Goal: Information Seeking & Learning: Learn about a topic

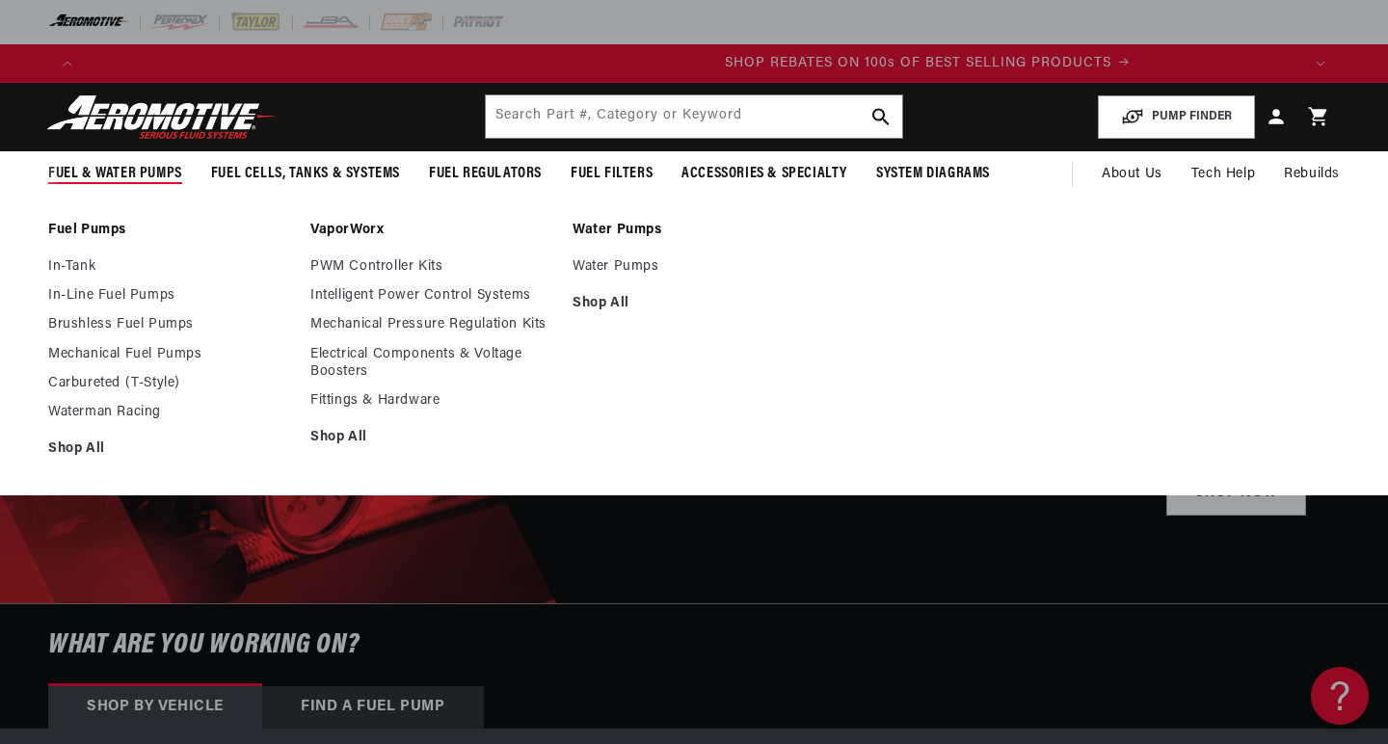
scroll to position [0, 2428]
click at [90, 267] on link "In-Tank" at bounding box center [169, 266] width 243 height 17
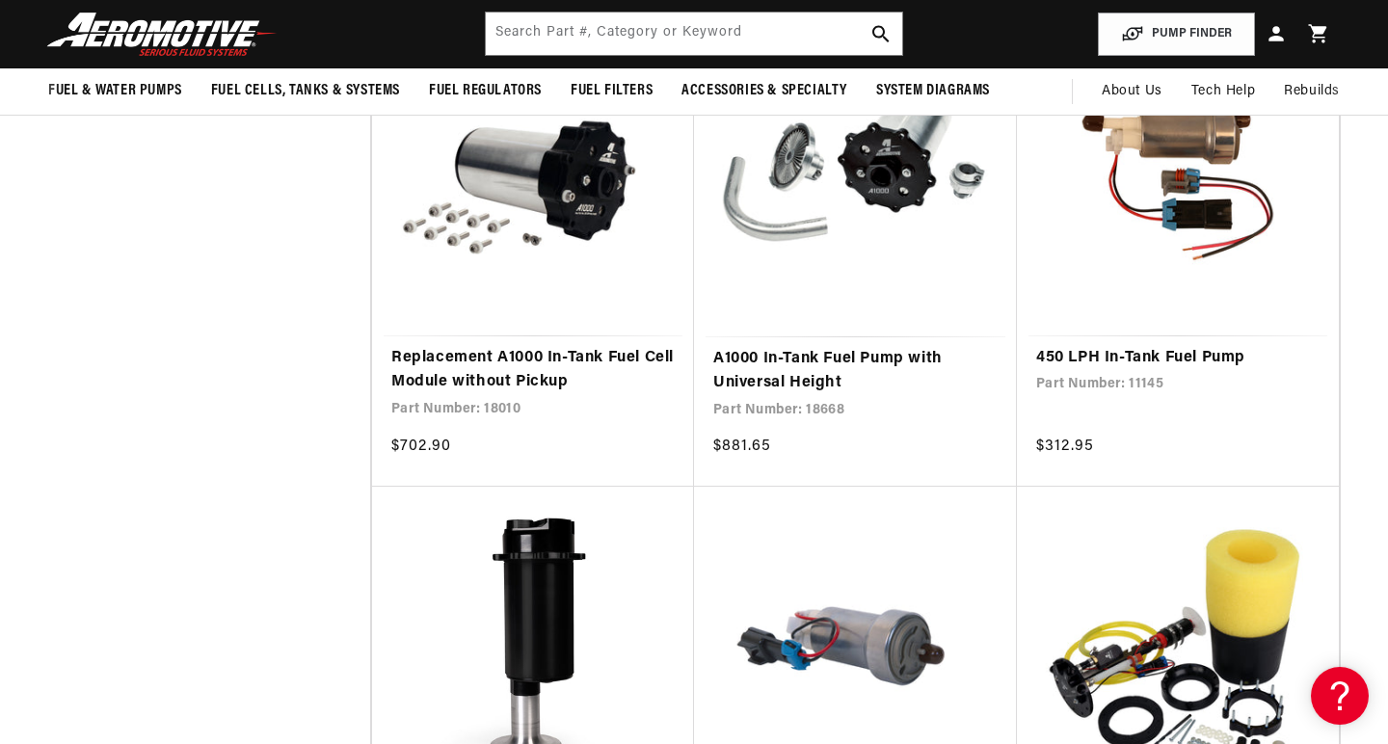
scroll to position [0, 1214]
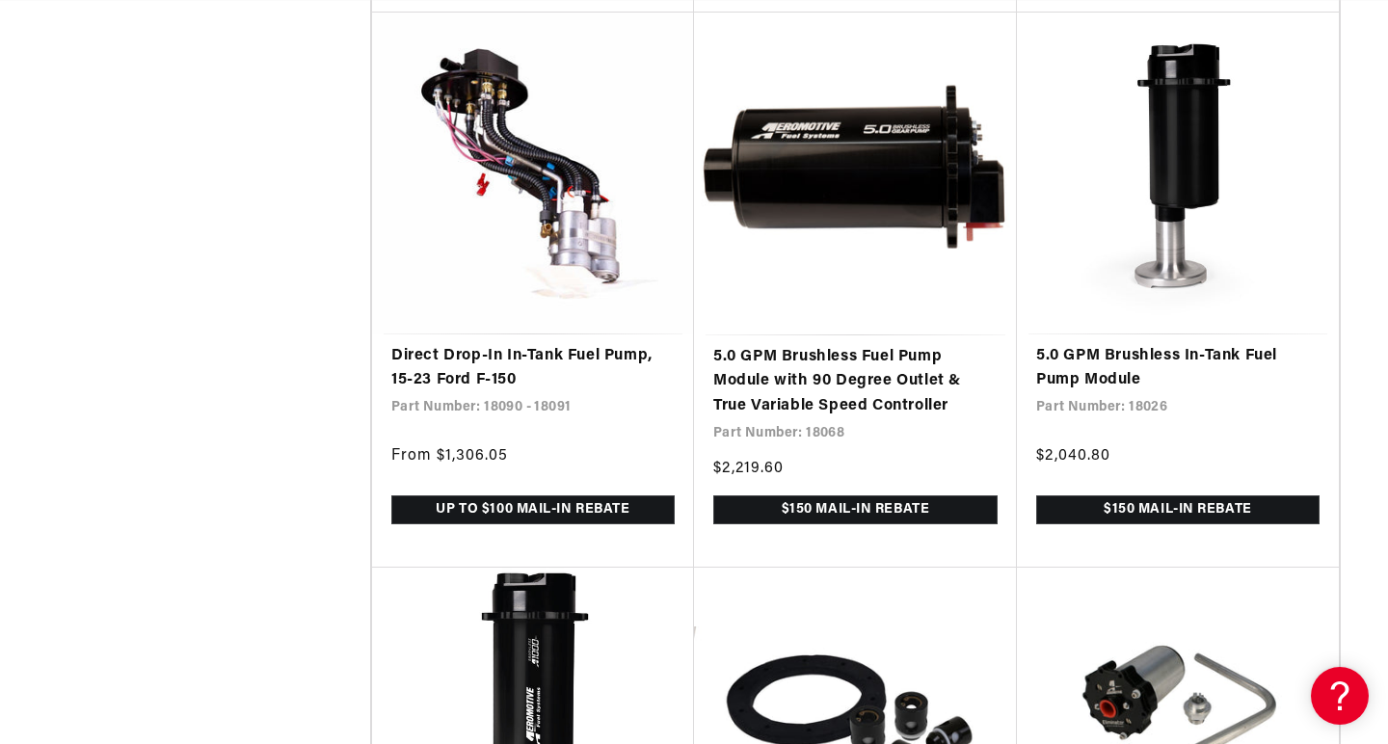
scroll to position [0, 3643]
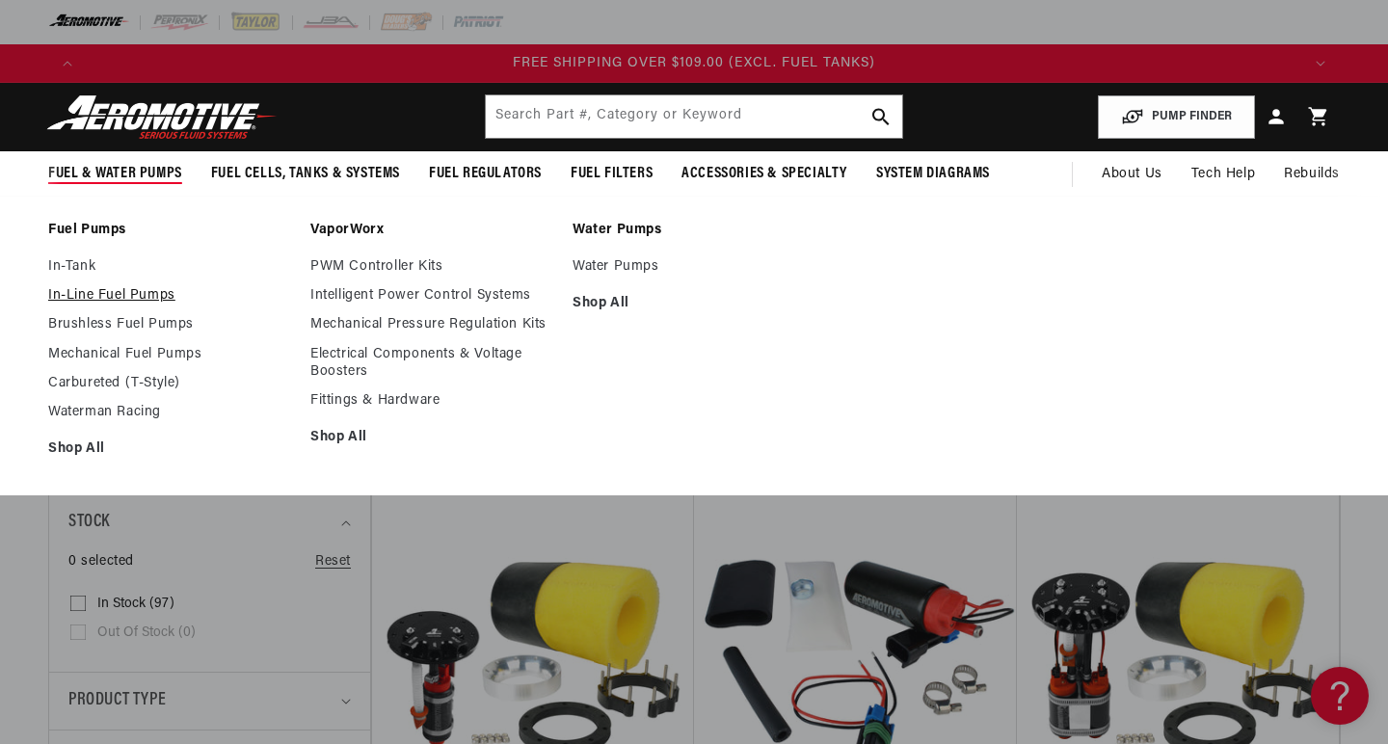
click at [97, 294] on link "In-Line Fuel Pumps" at bounding box center [169, 295] width 243 height 17
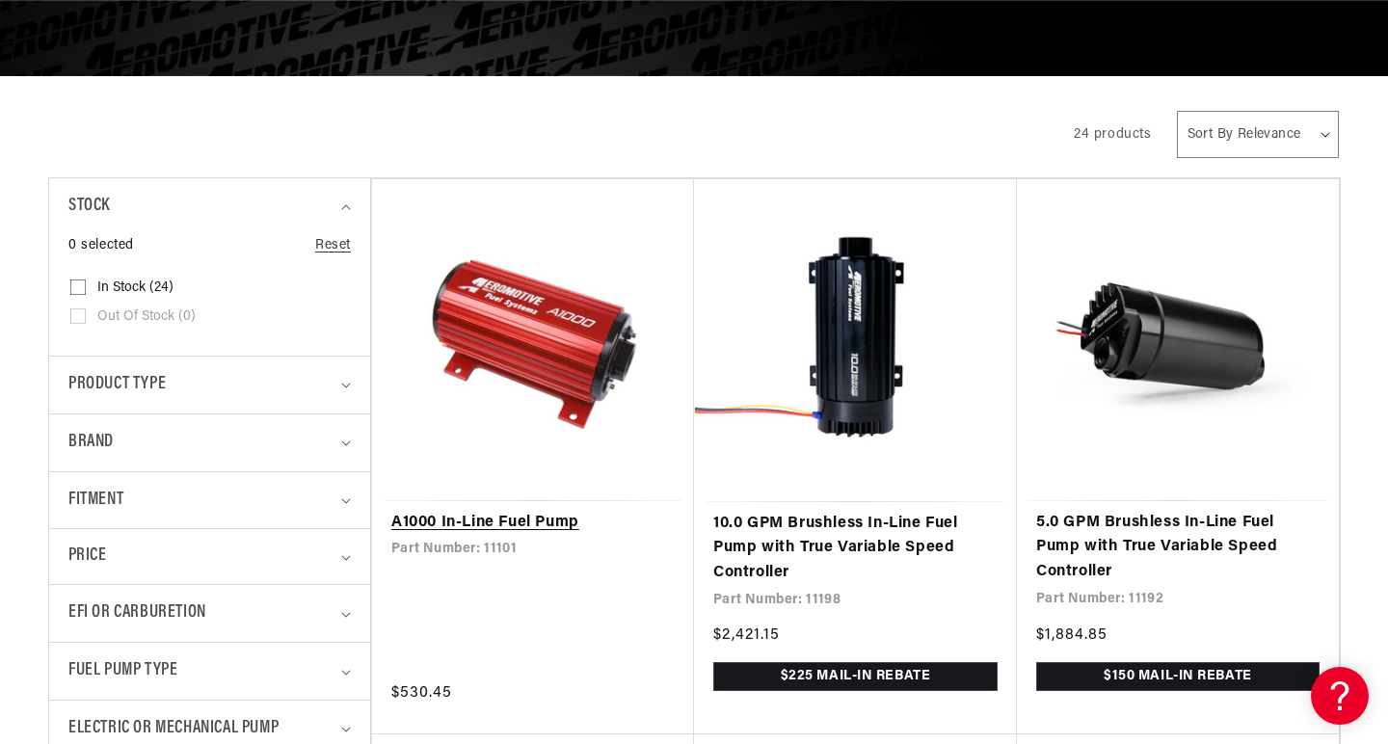
click at [561, 511] on link "A1000 In-Line Fuel Pump" at bounding box center [532, 523] width 283 height 25
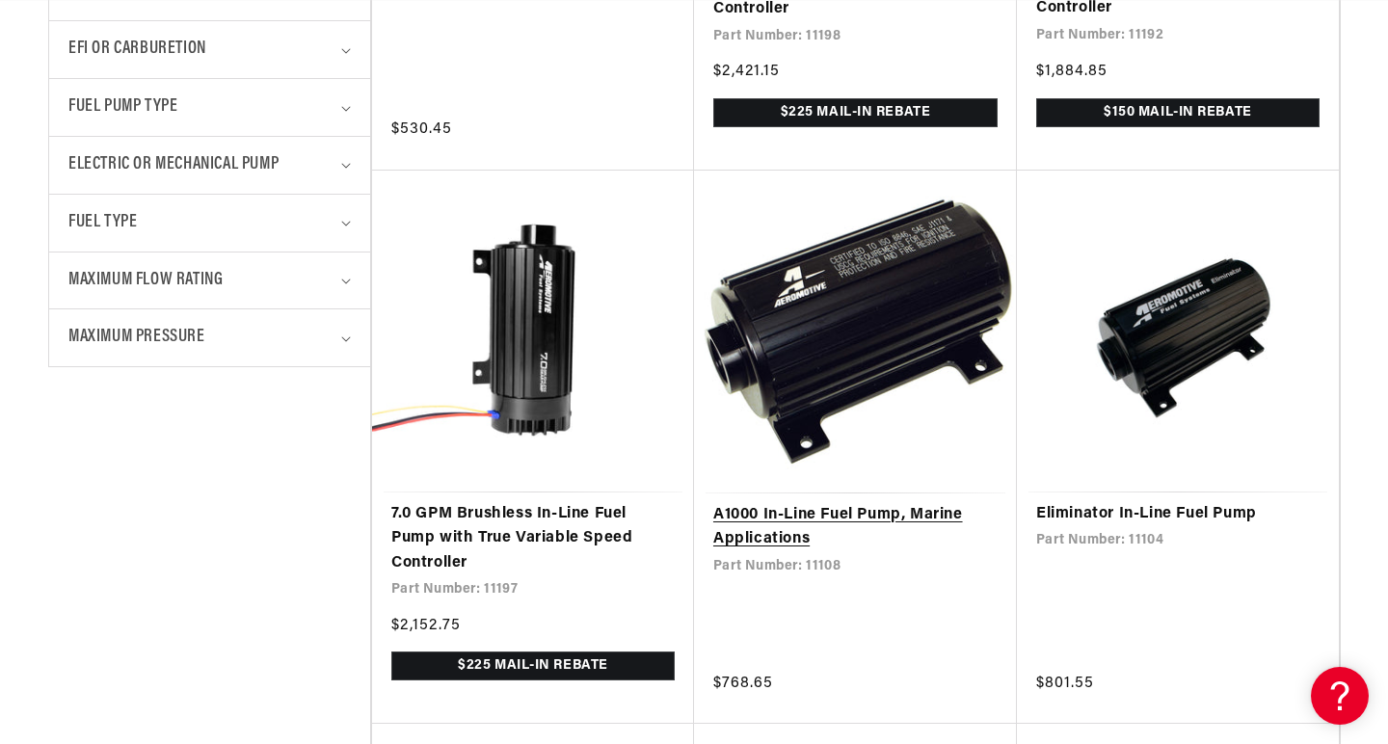
scroll to position [0, 1214]
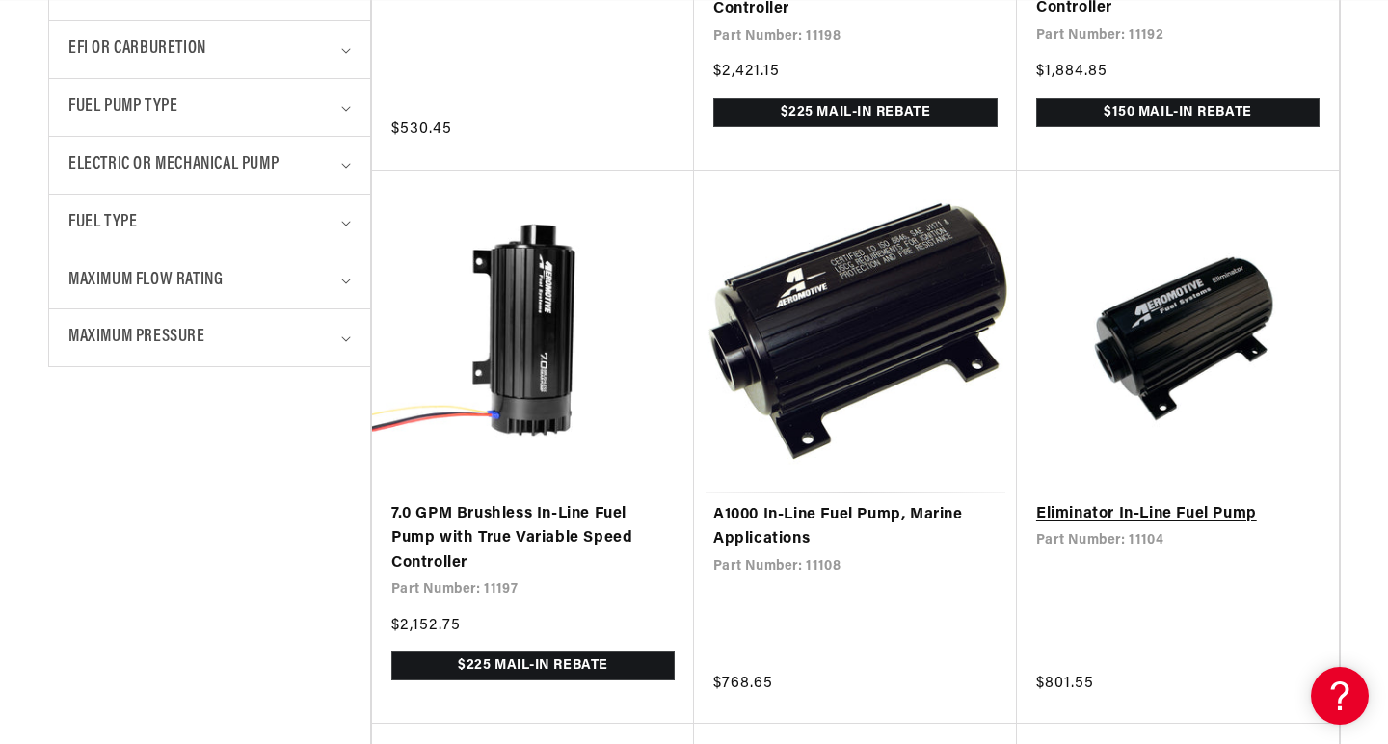
click at [1191, 502] on link "Eliminator In-Line Fuel Pump" at bounding box center [1177, 514] width 283 height 25
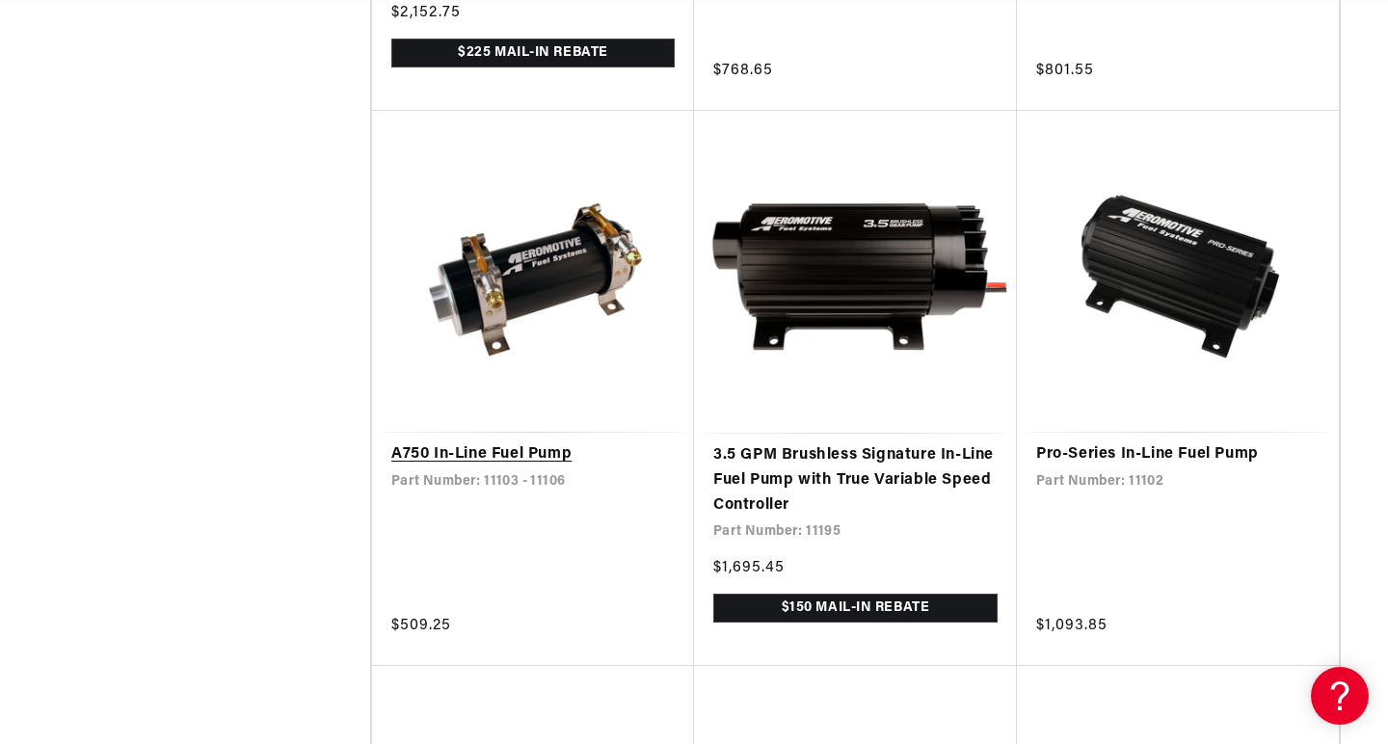
scroll to position [1494, 0]
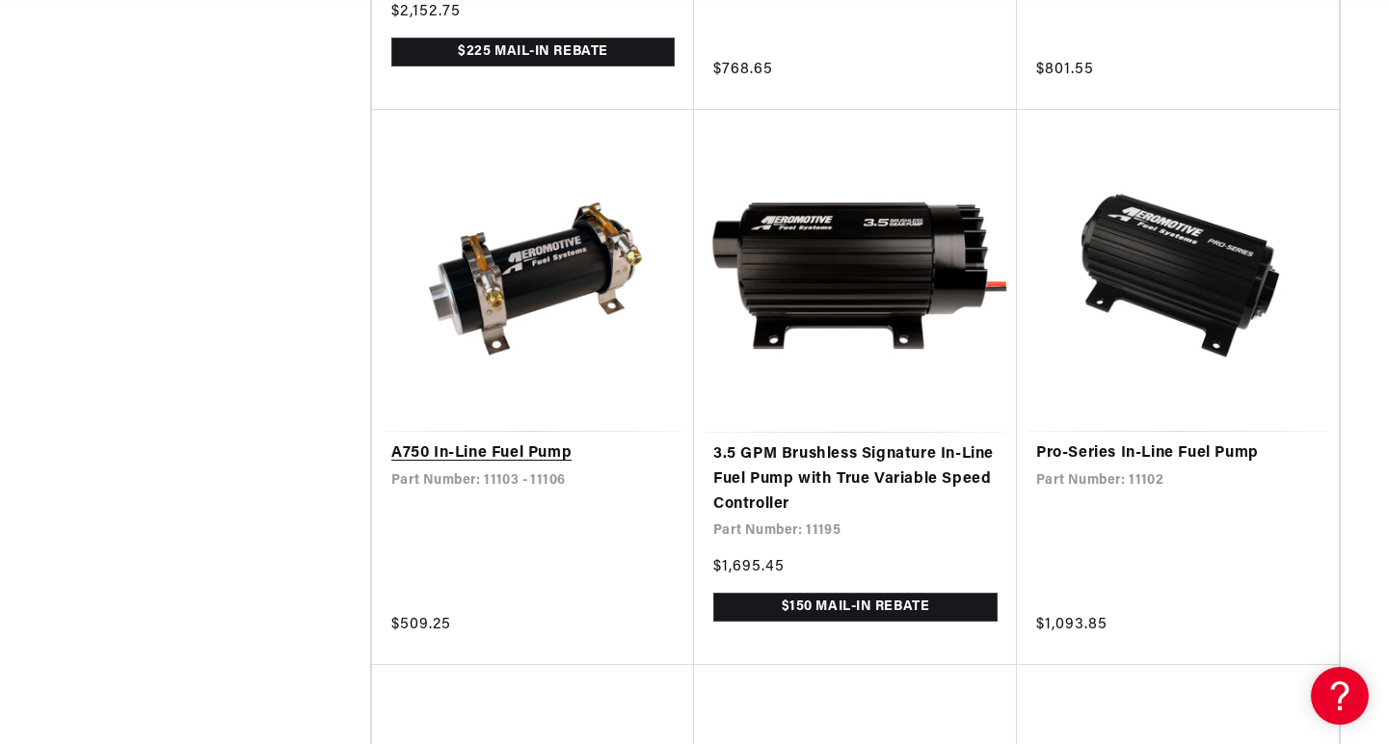
click at [571, 441] on link "A750 In-Line Fuel Pump" at bounding box center [532, 453] width 283 height 25
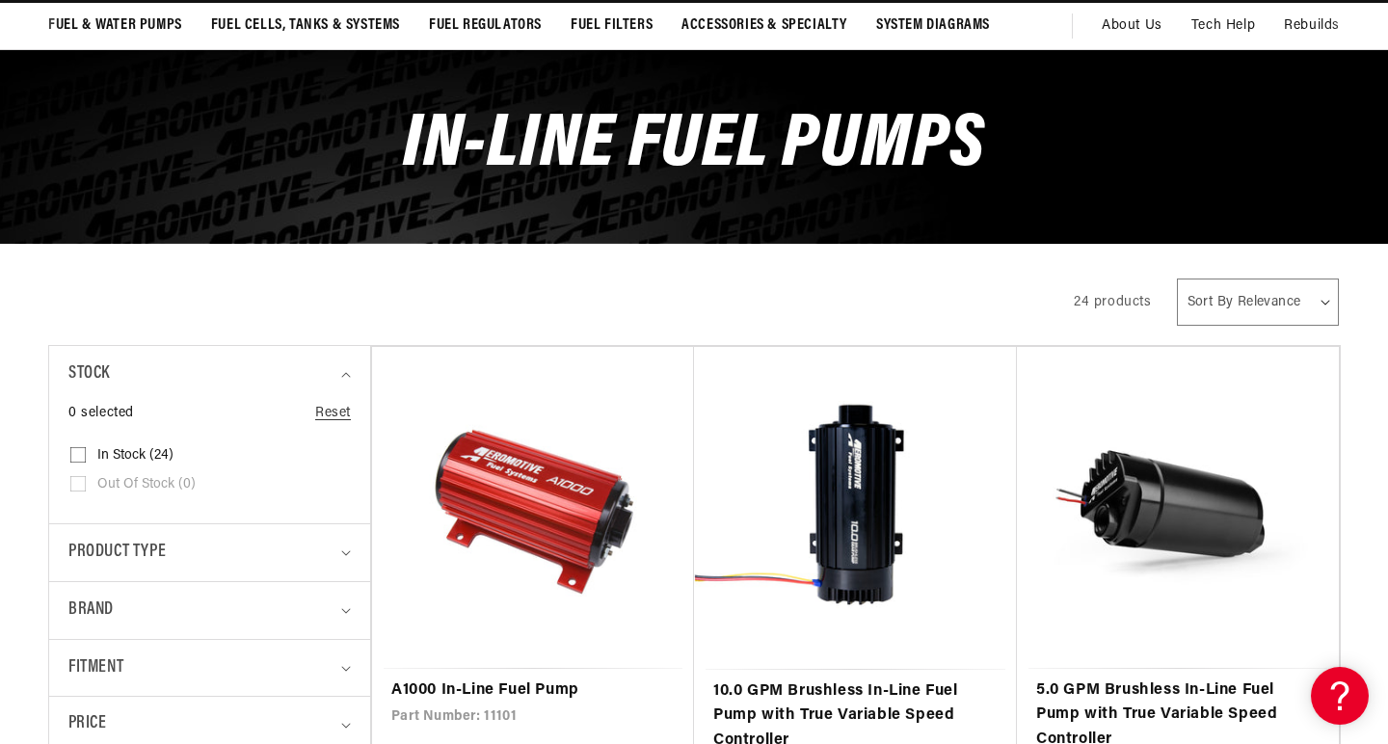
scroll to position [199, 0]
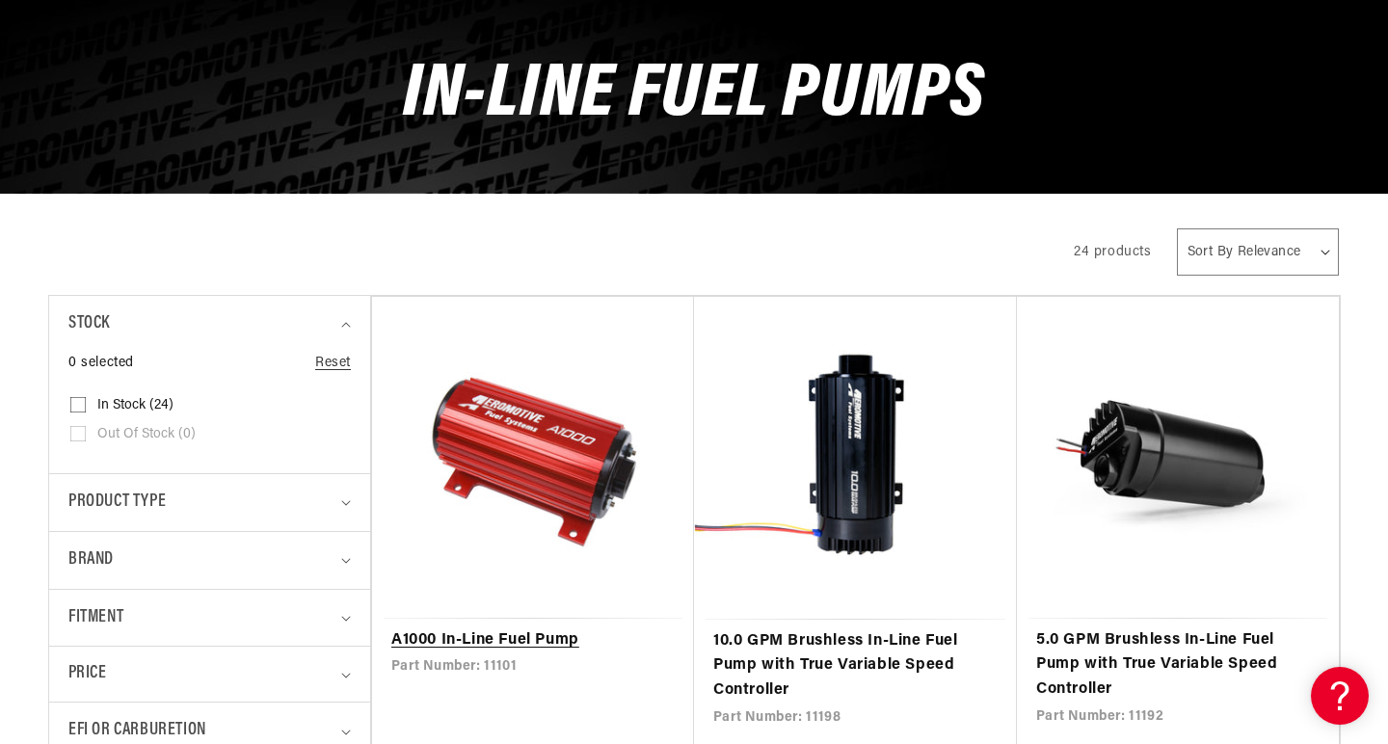
click at [519, 628] on link "A1000 In-Line Fuel Pump" at bounding box center [532, 640] width 283 height 25
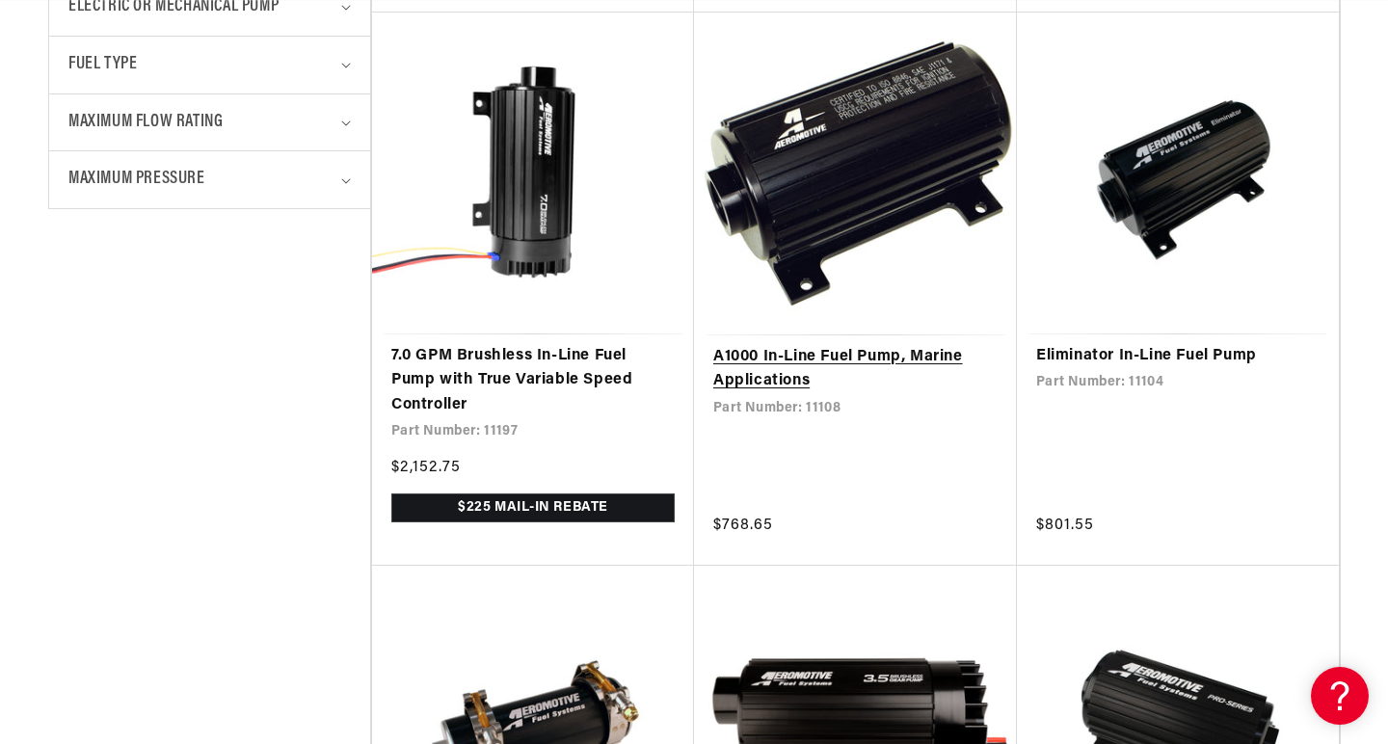
scroll to position [0, 3643]
click at [831, 345] on link "A1000 In-Line Fuel Pump, Marine Applications" at bounding box center [855, 369] width 284 height 49
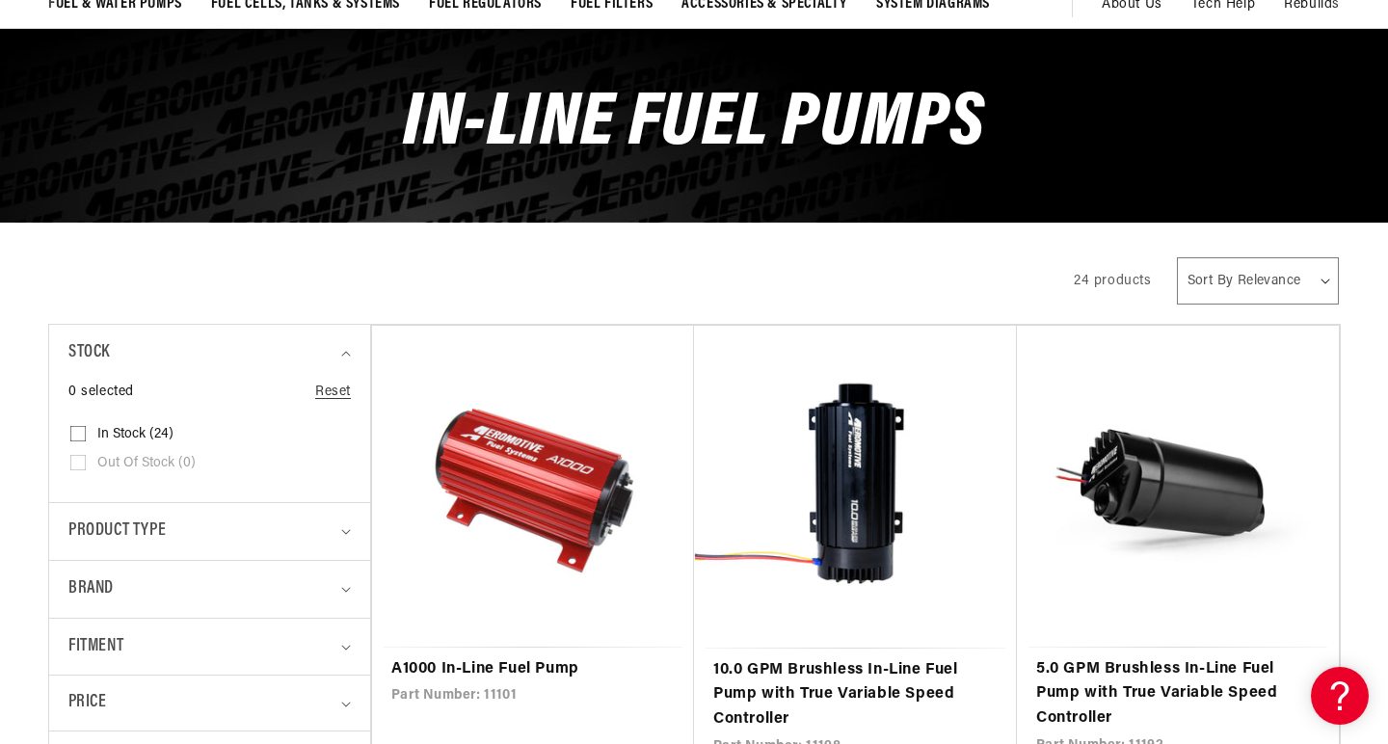
scroll to position [199, 0]
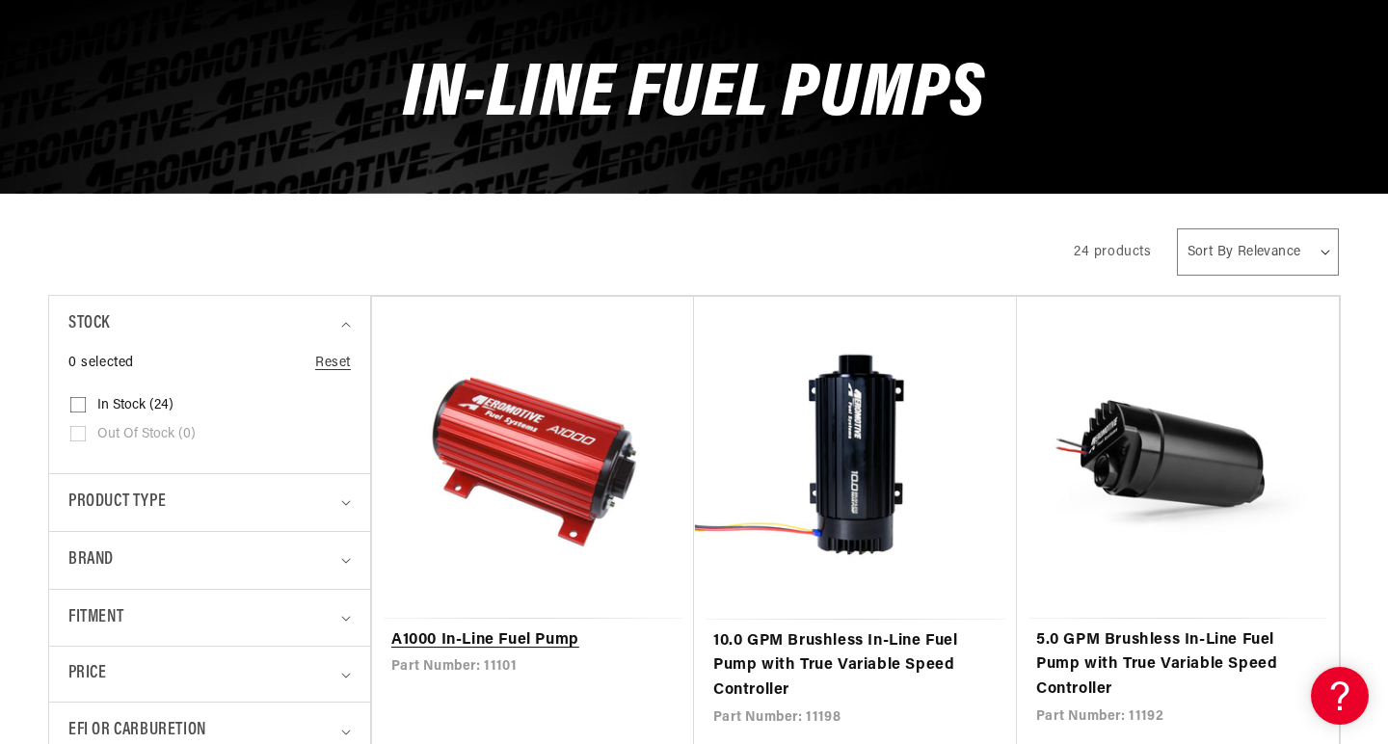
click at [527, 628] on link "A1000 In-Line Fuel Pump" at bounding box center [532, 640] width 283 height 25
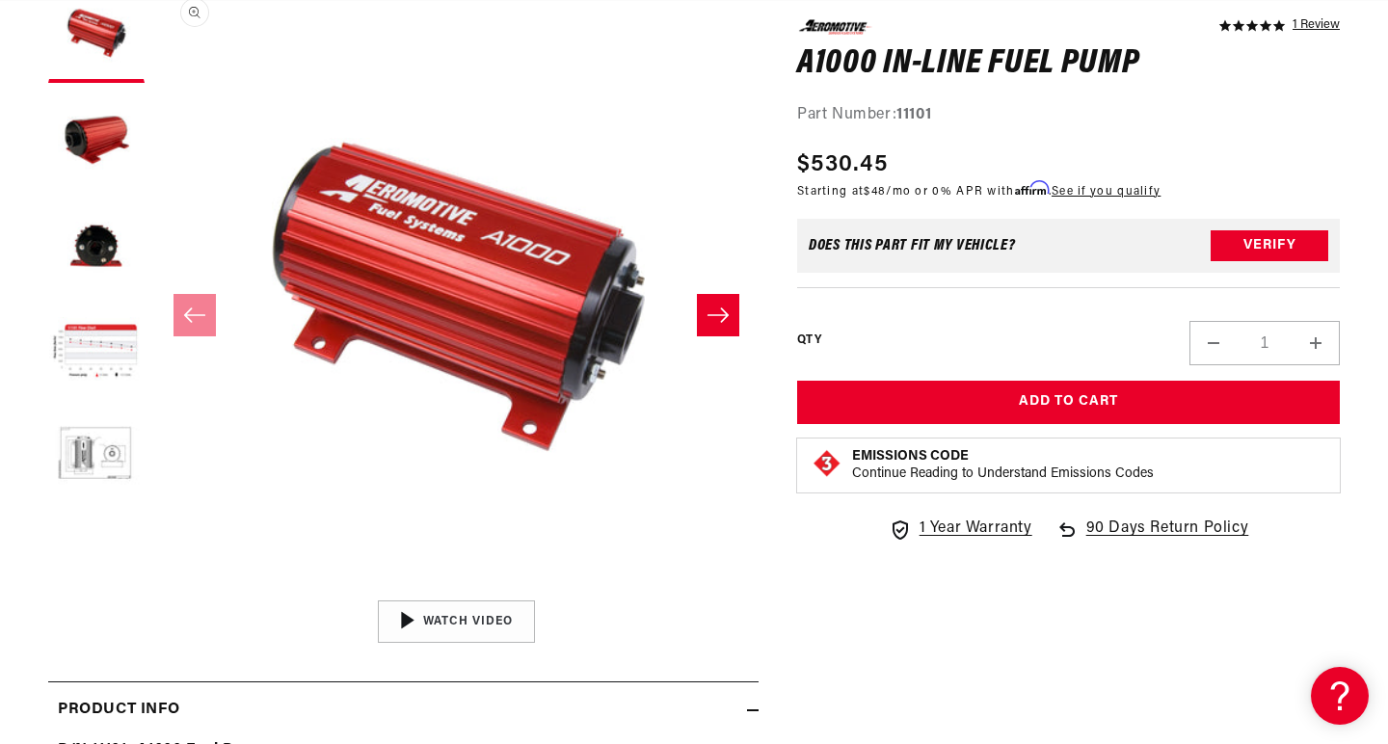
scroll to position [0, 3643]
click at [92, 236] on button "Load image 3 in gallery view" at bounding box center [96, 247] width 96 height 96
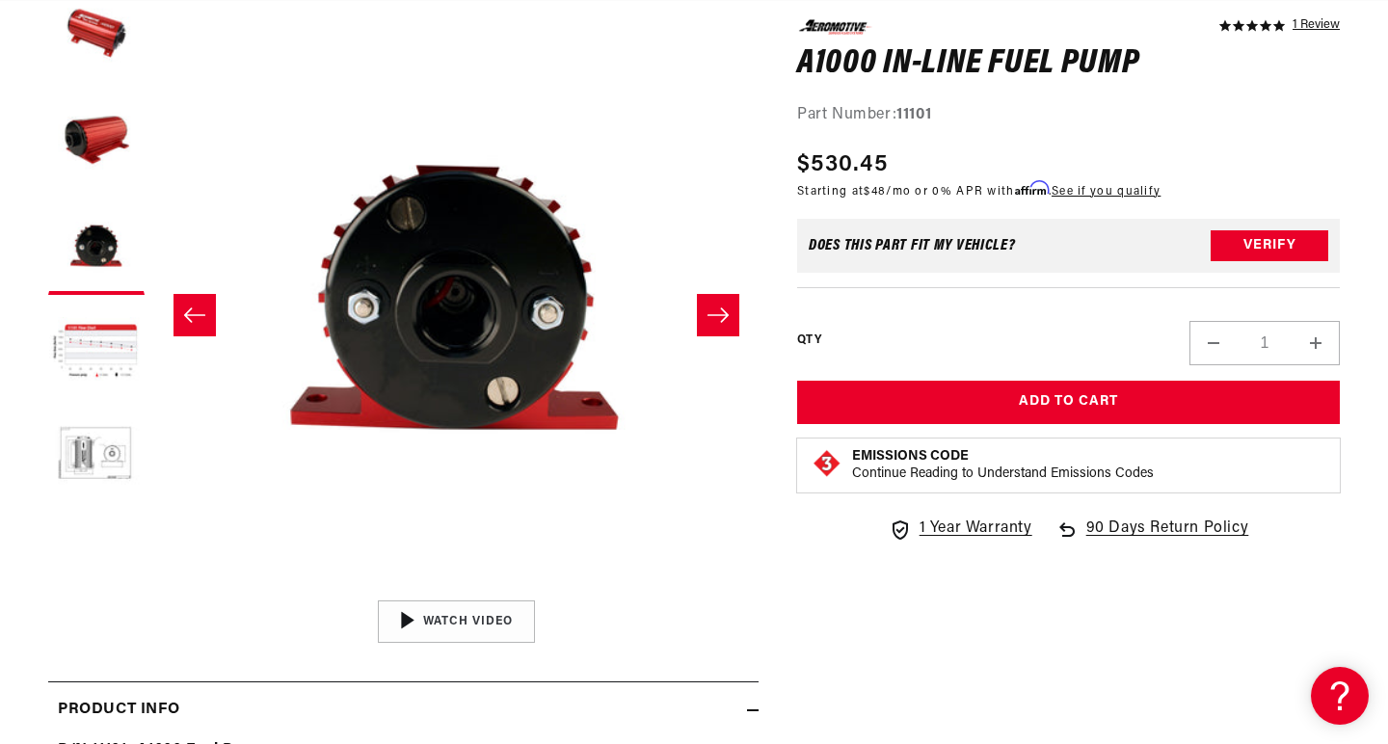
click at [713, 316] on icon "Slide right" at bounding box center [717, 314] width 23 height 19
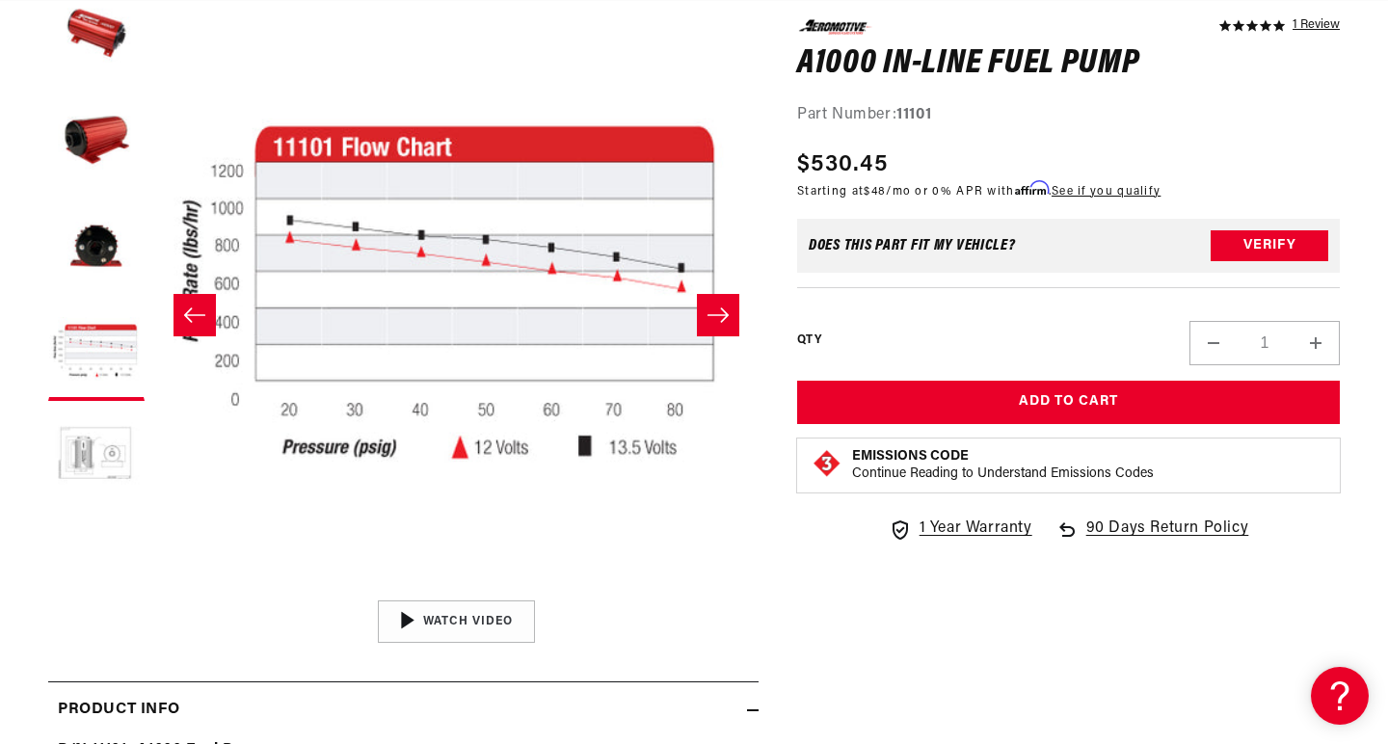
scroll to position [0, 2428]
click at [105, 462] on button "Load image 5 in gallery view" at bounding box center [96, 459] width 96 height 96
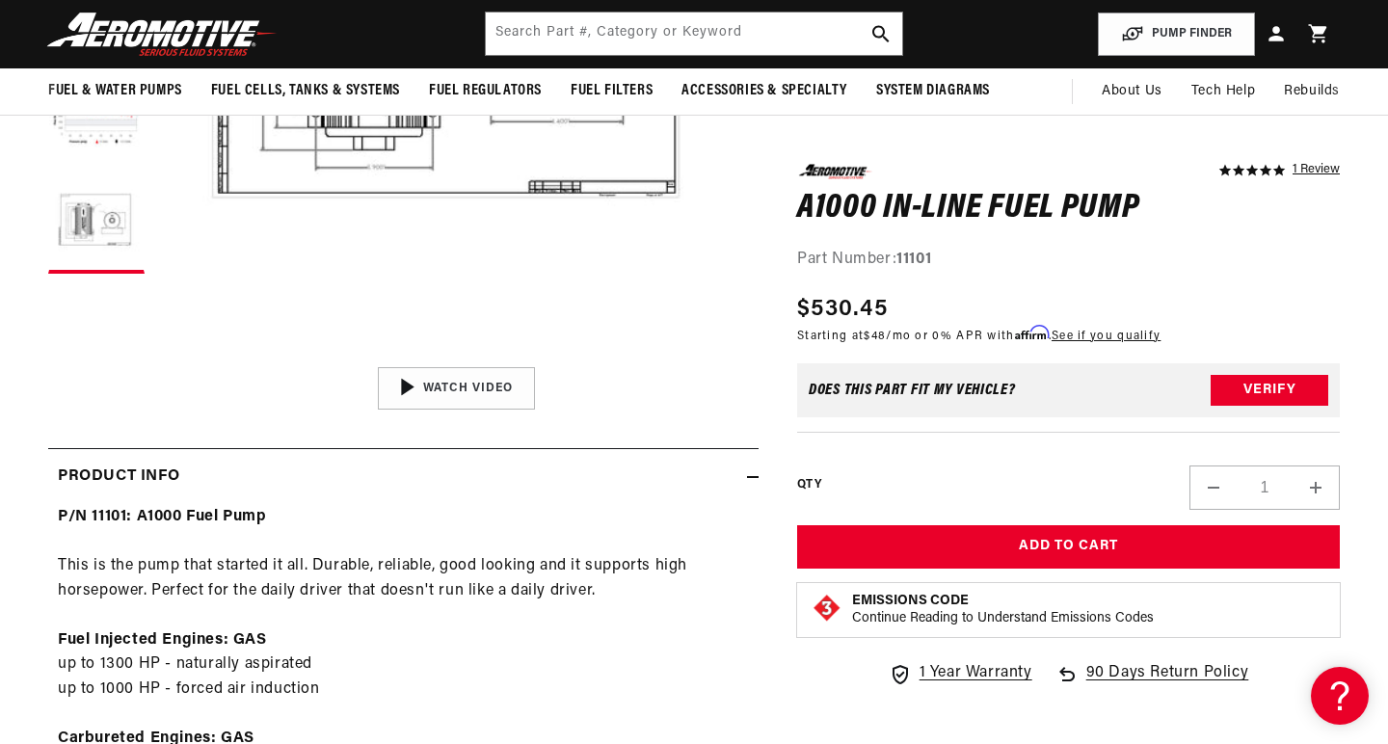
scroll to position [0, 1214]
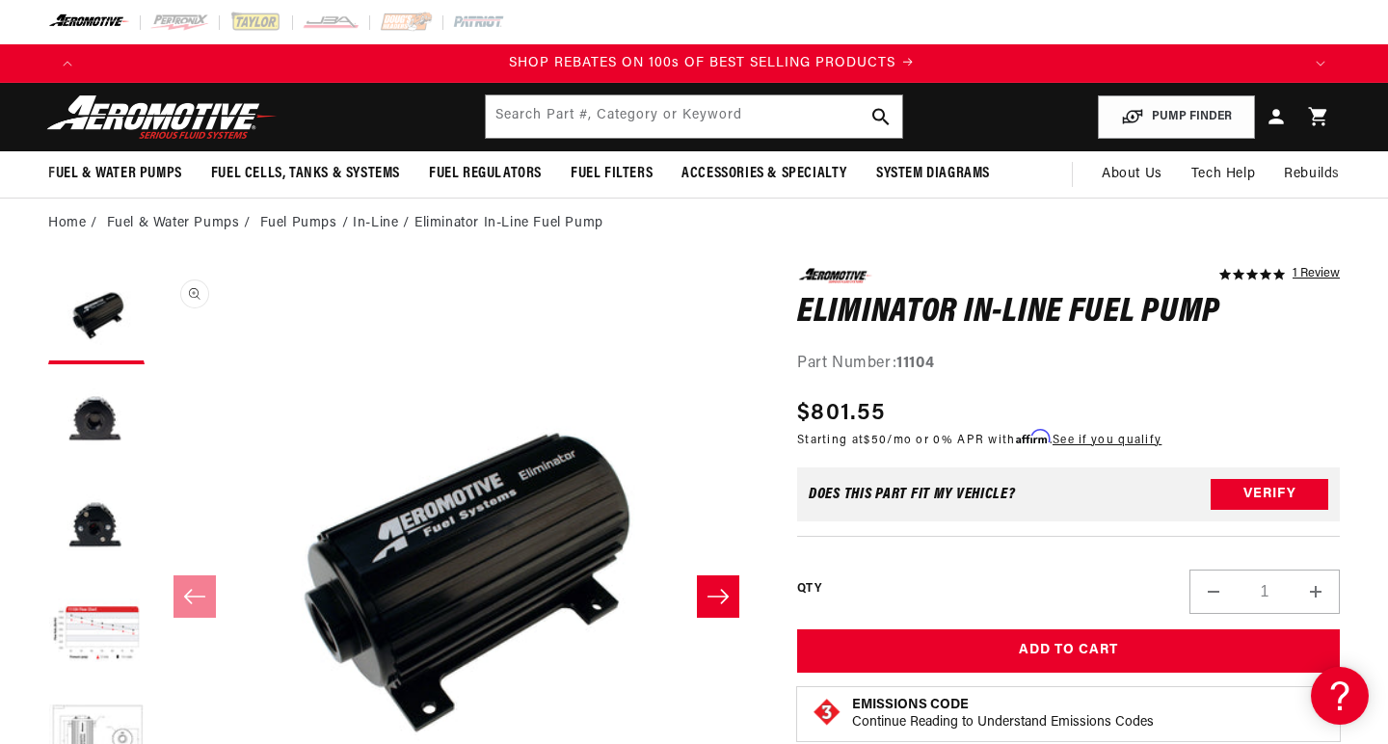
scroll to position [0, 2428]
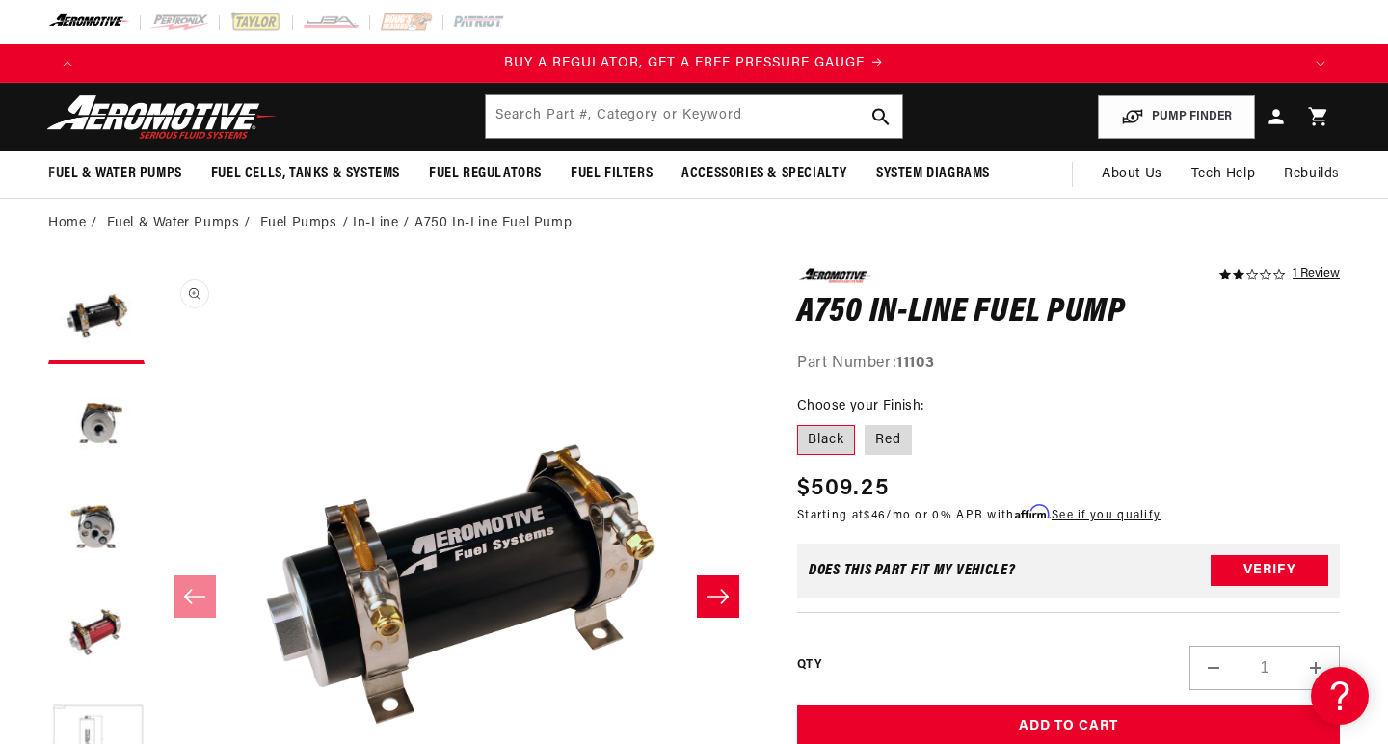
scroll to position [0, 1214]
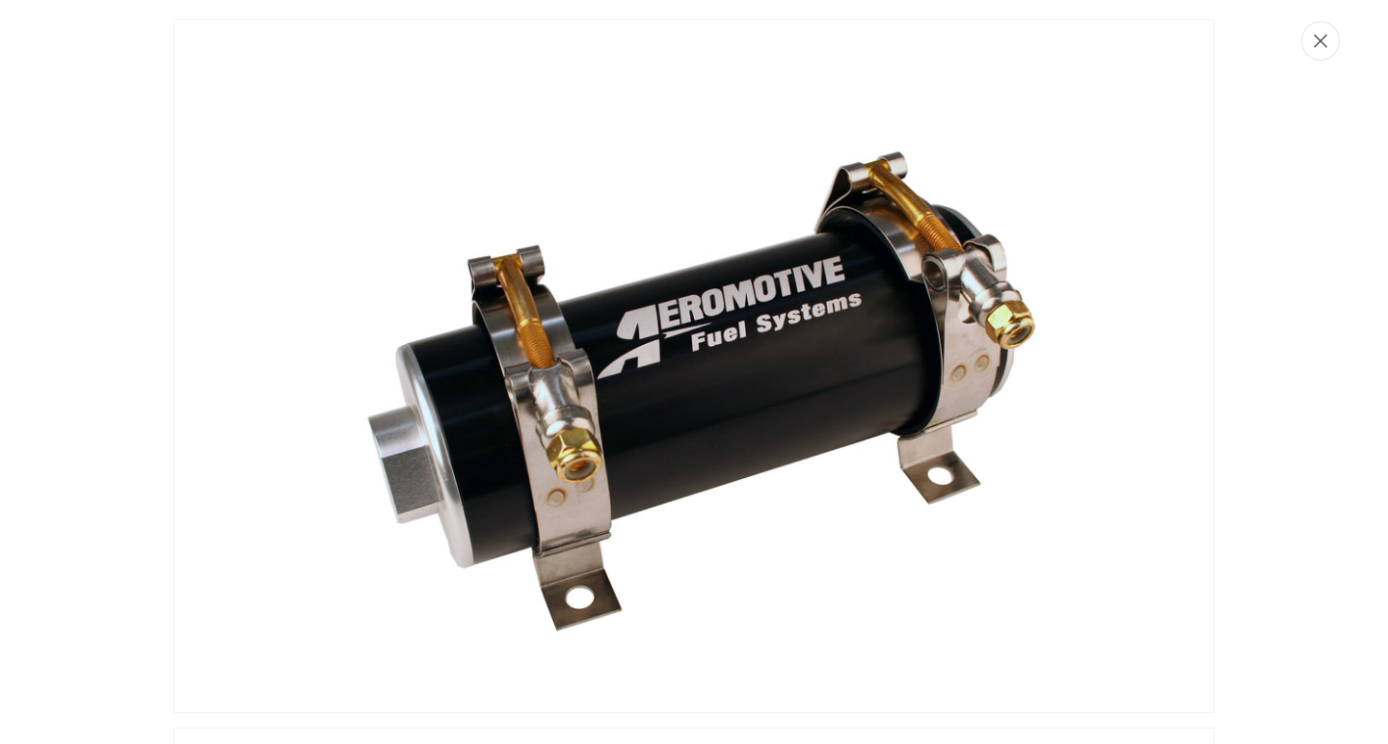
scroll to position [0, 3643]
click at [1322, 42] on icon "Close" at bounding box center [1319, 41] width 13 height 13
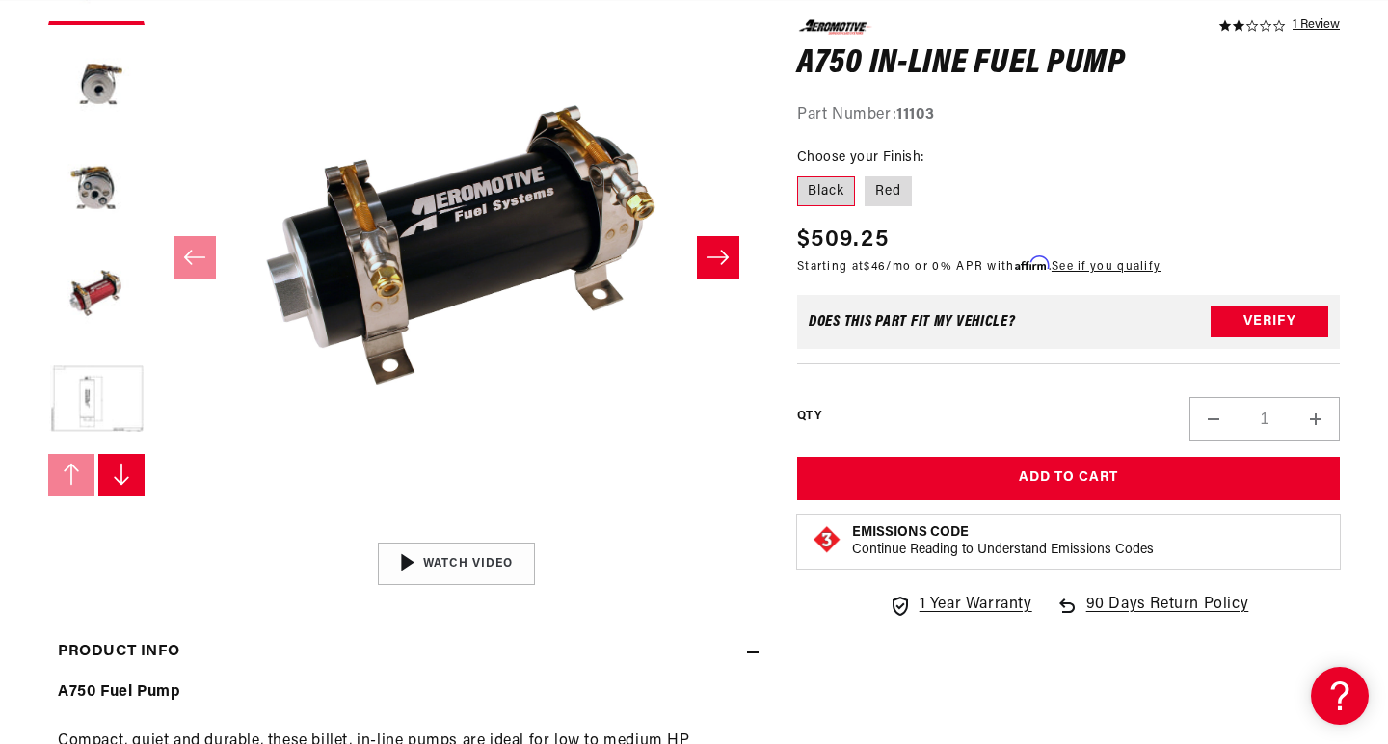
scroll to position [0, 0]
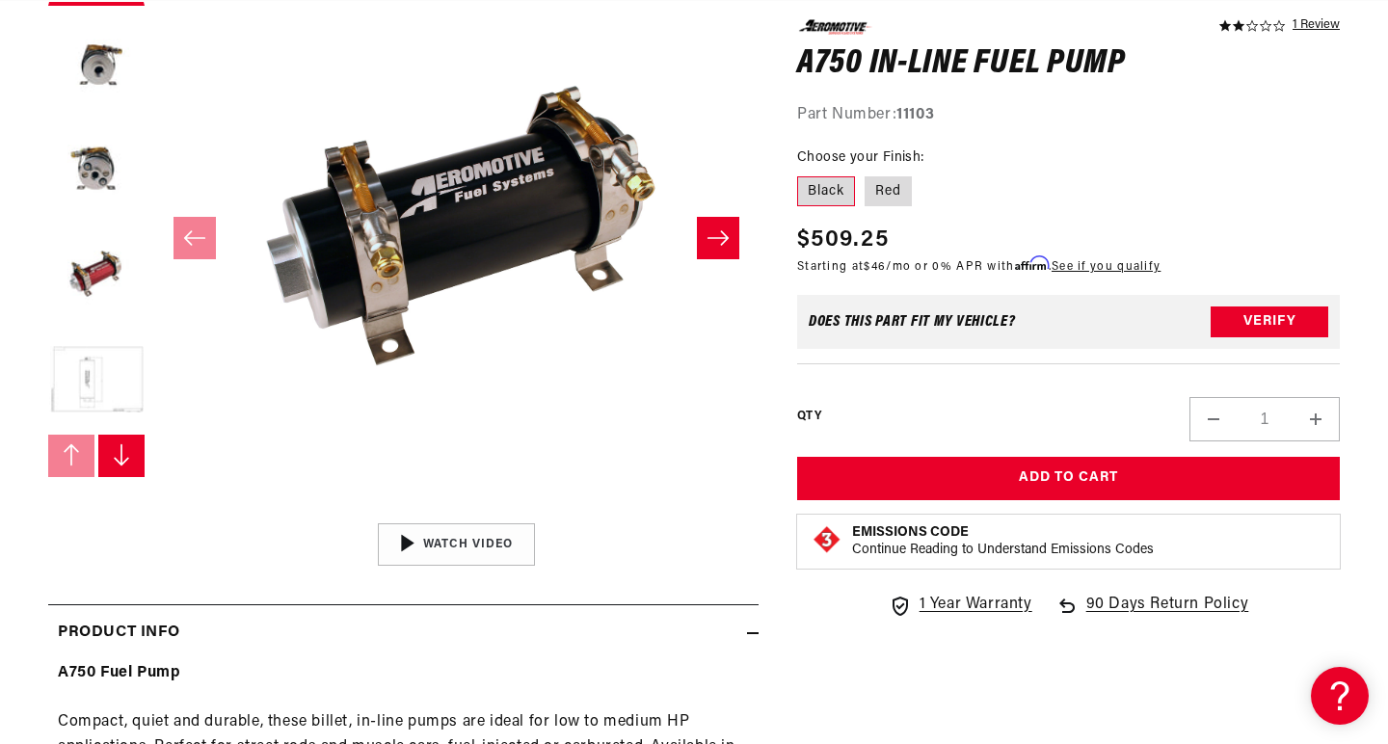
click at [110, 368] on button "Load image 5 in gallery view" at bounding box center [96, 381] width 96 height 96
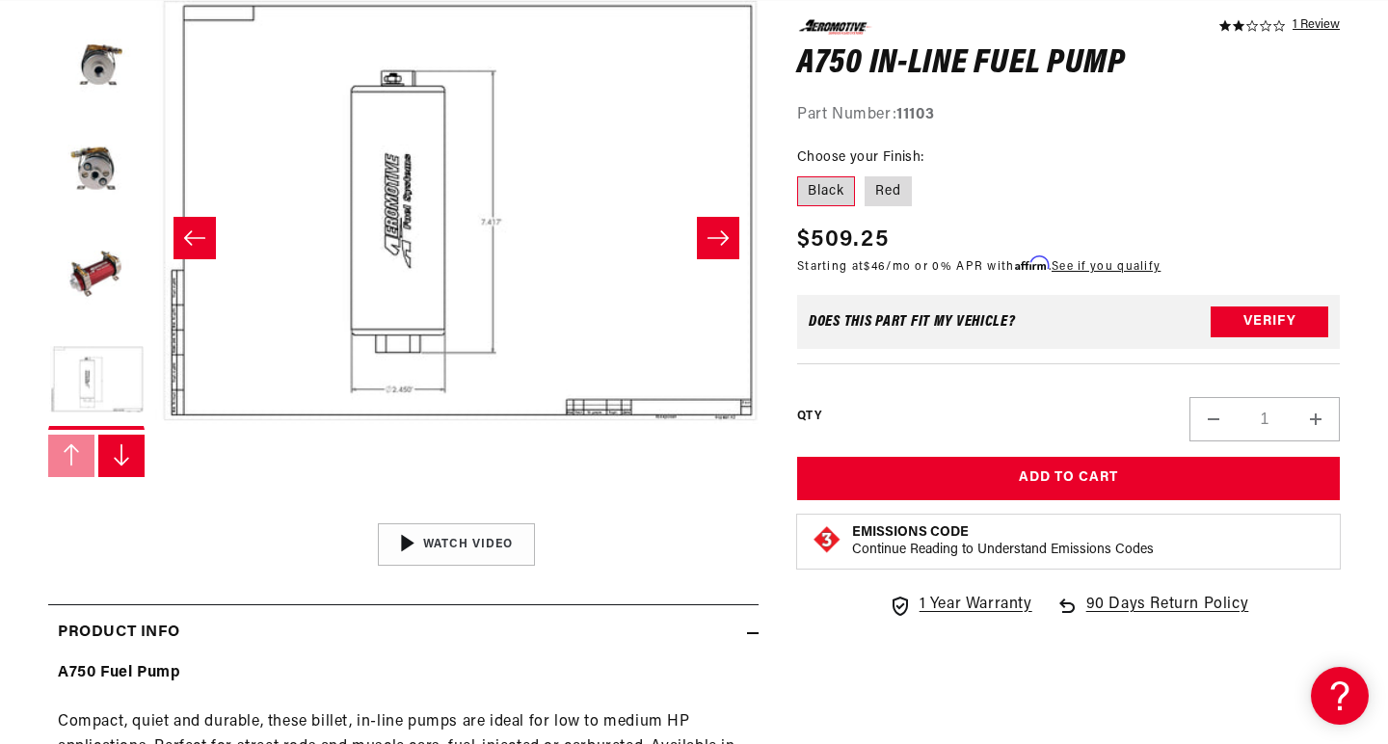
click at [154, 513] on button "Open media 5 in modal" at bounding box center [154, 513] width 0 height 0
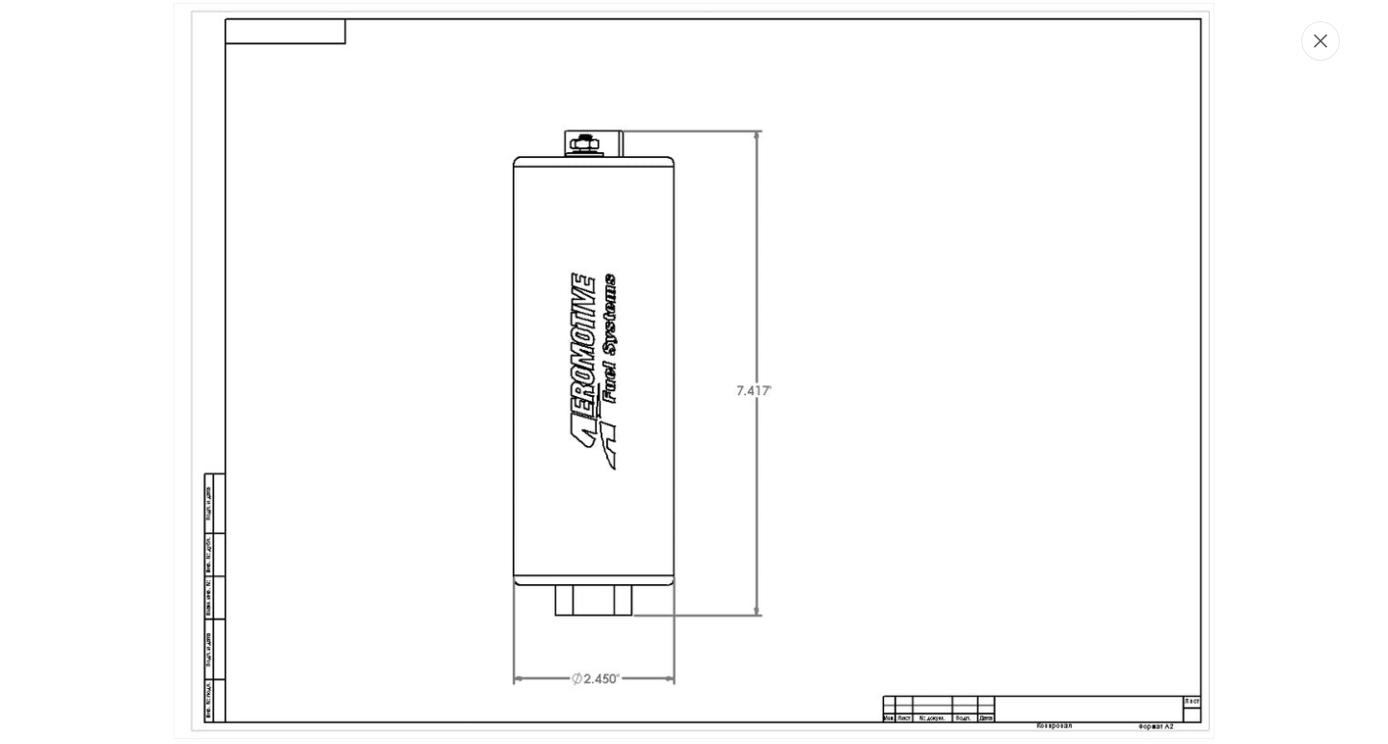
scroll to position [0, 1214]
click at [1324, 48] on button "Close" at bounding box center [1320, 41] width 39 height 40
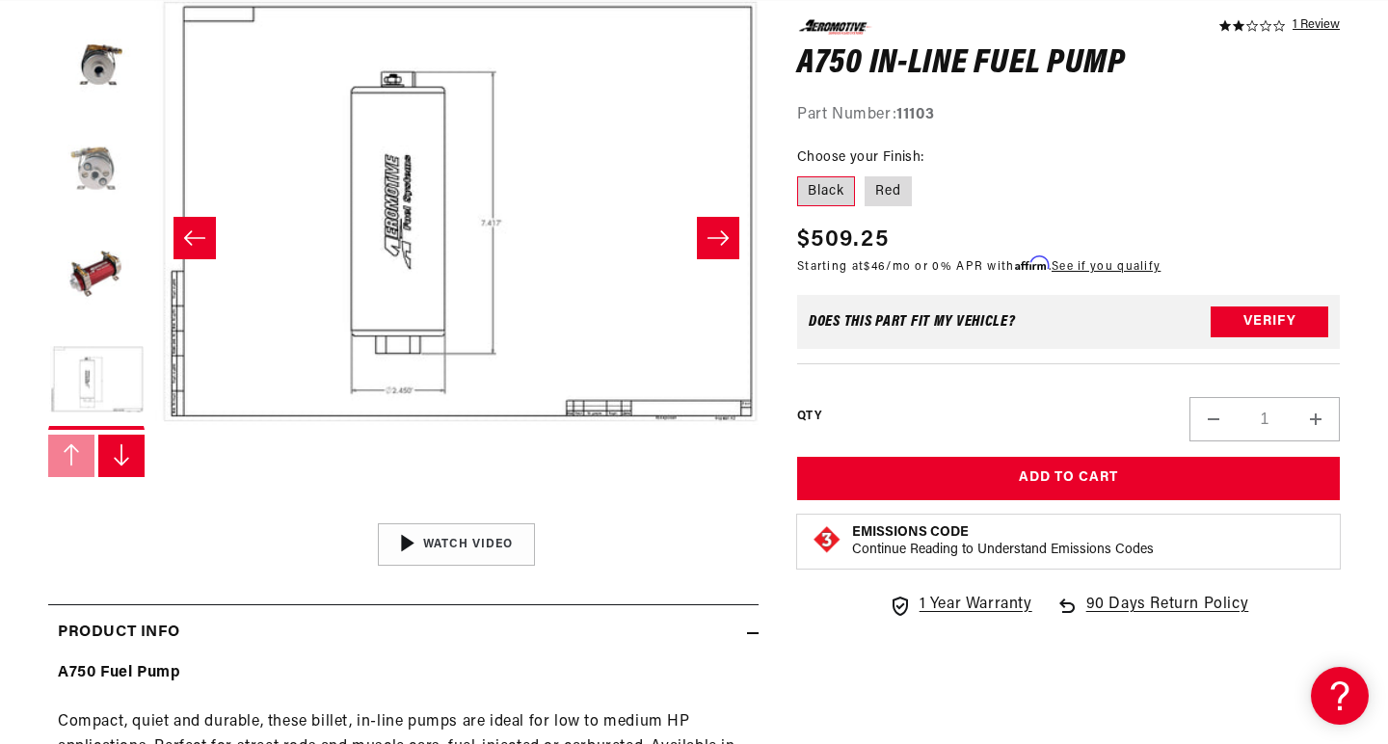
scroll to position [0, 2428]
click at [95, 165] on button "Load image 3 in gallery view" at bounding box center [96, 169] width 96 height 96
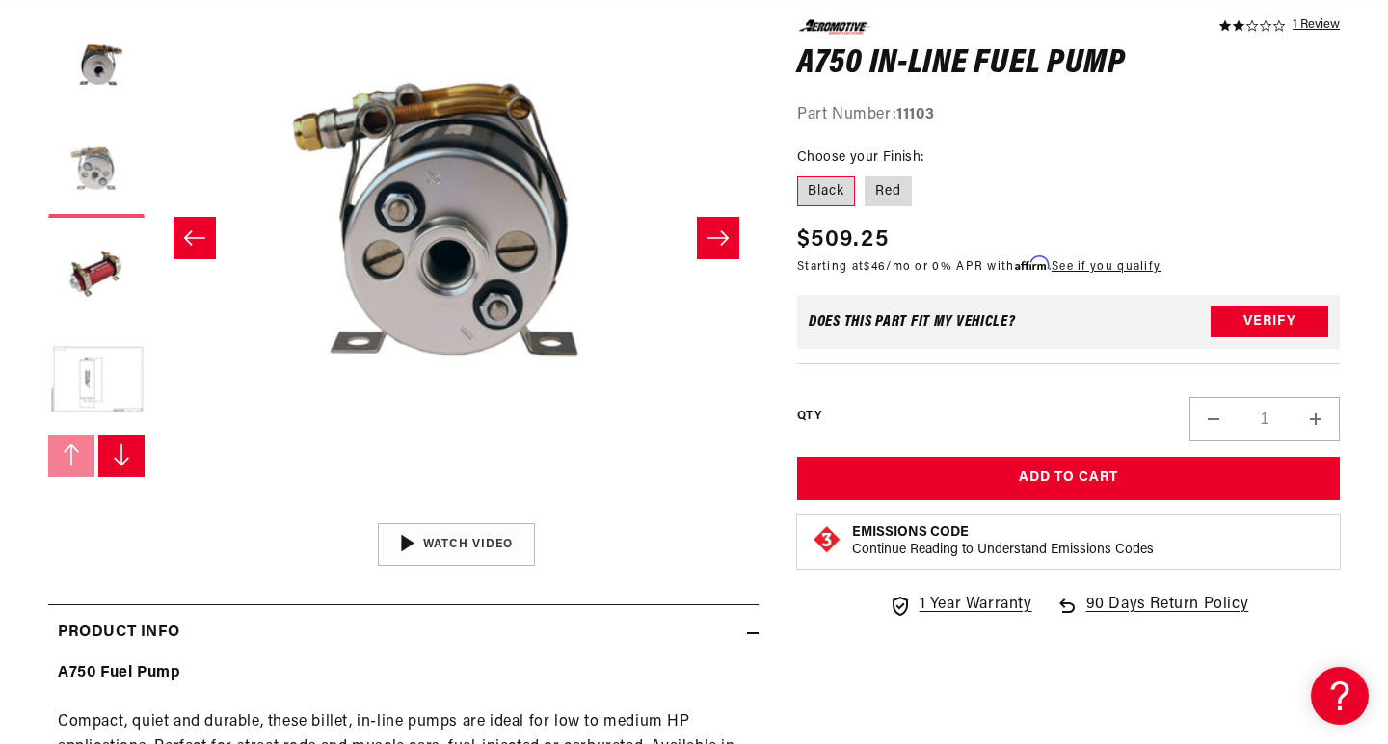
scroll to position [0, 3643]
click at [104, 369] on button "Load image 5 in gallery view" at bounding box center [96, 381] width 96 height 96
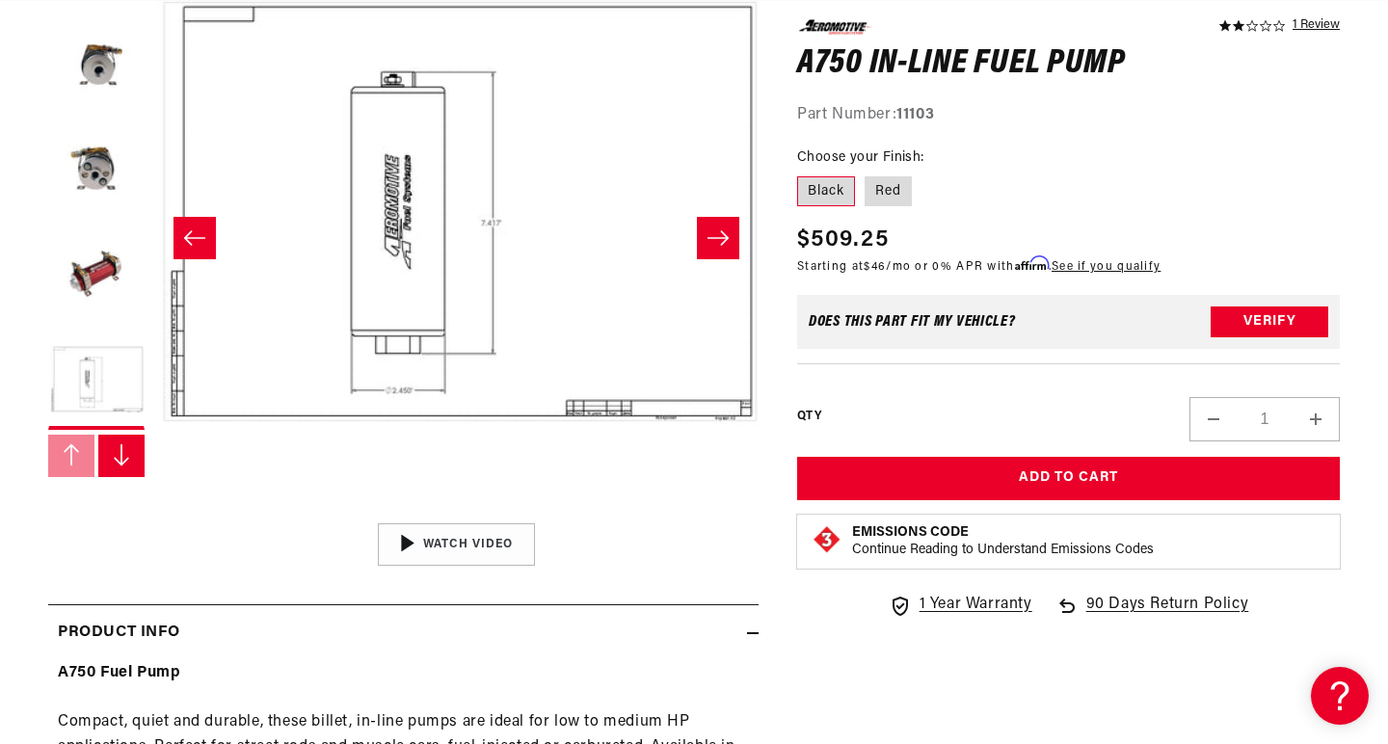
scroll to position [0, 469]
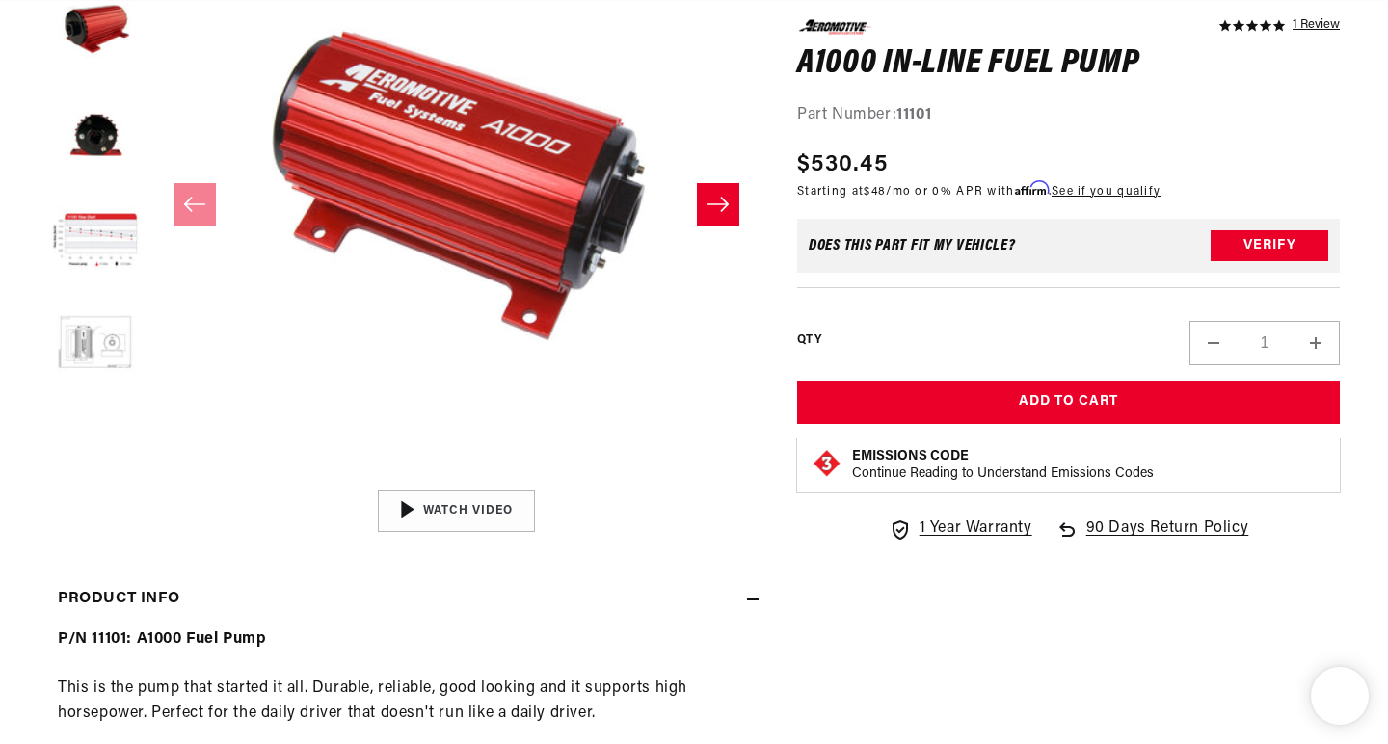
scroll to position [0, 1214]
click at [94, 346] on button "Load image 5 in gallery view" at bounding box center [96, 348] width 96 height 96
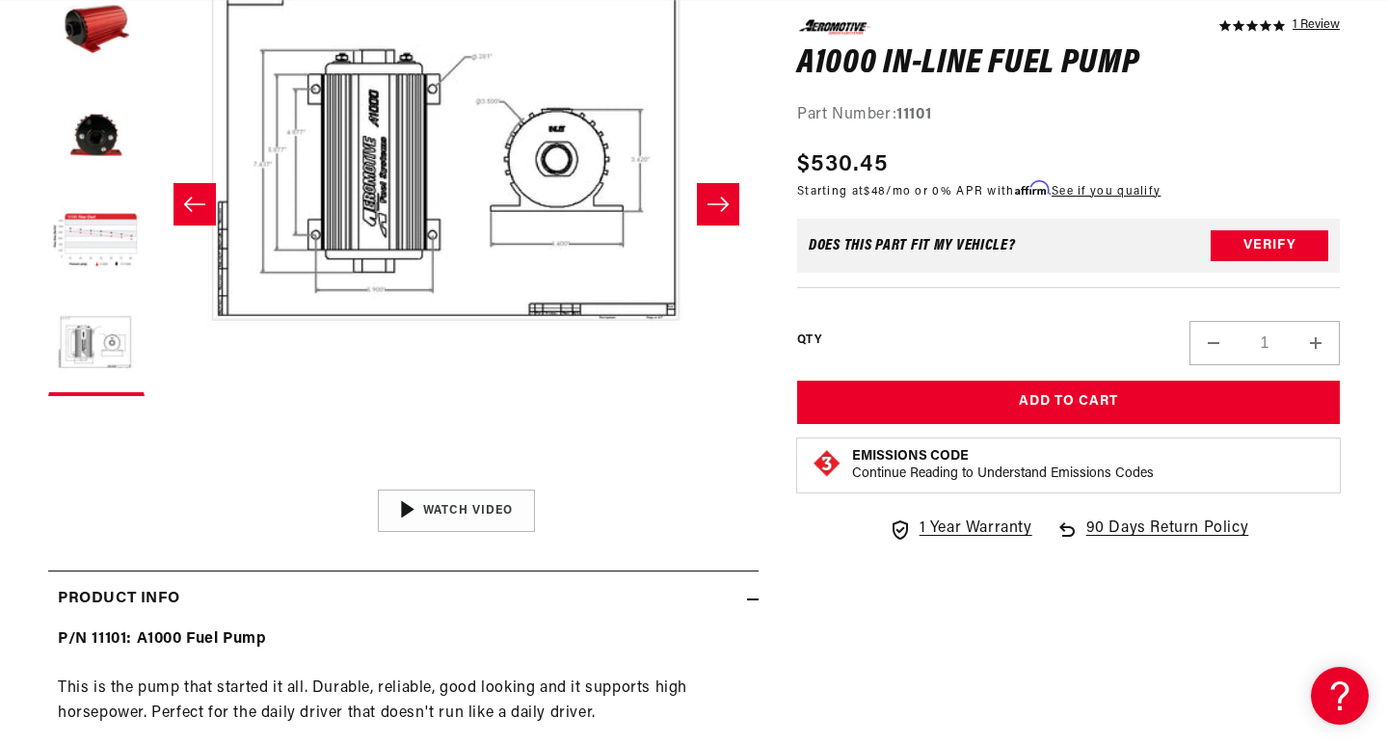
click at [154, 479] on button "Open media 5 in modal" at bounding box center [154, 479] width 0 height 0
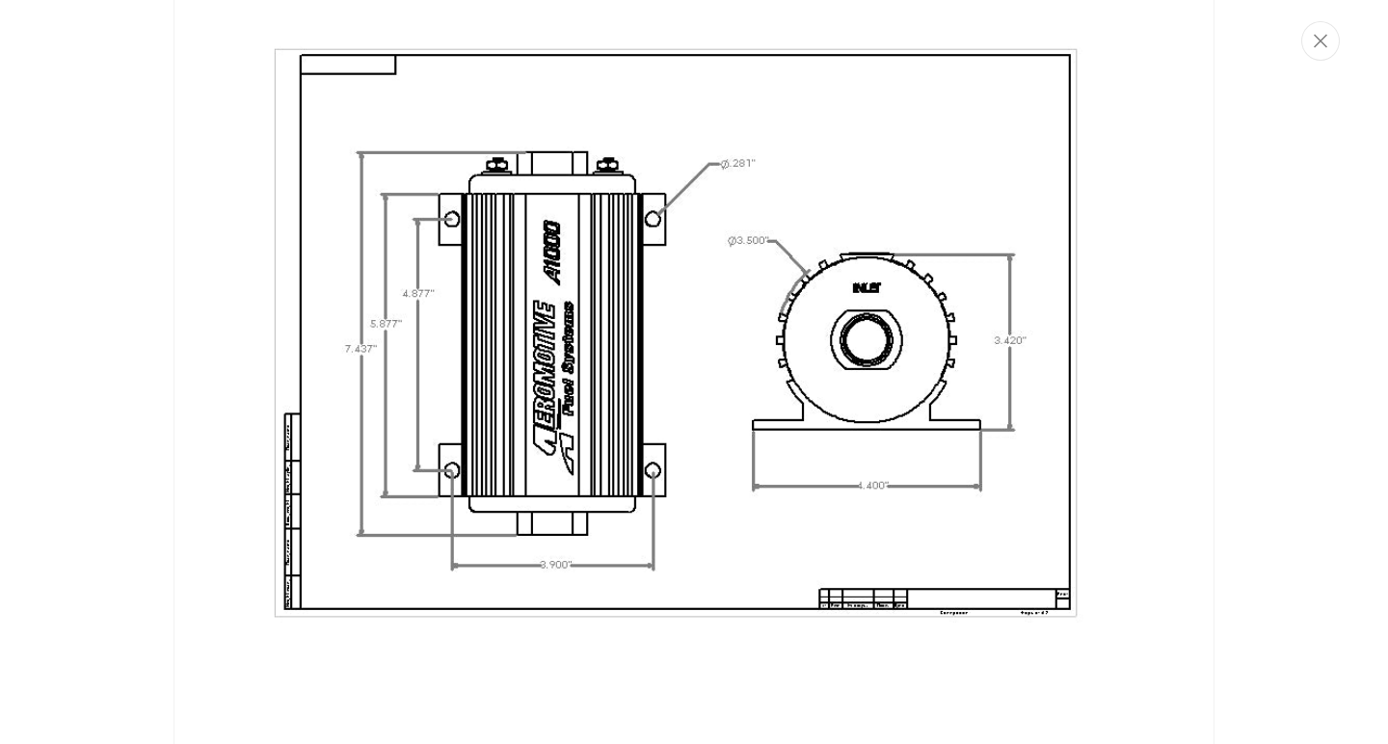
scroll to position [0, 2428]
click at [1322, 52] on button "Close" at bounding box center [1320, 41] width 39 height 40
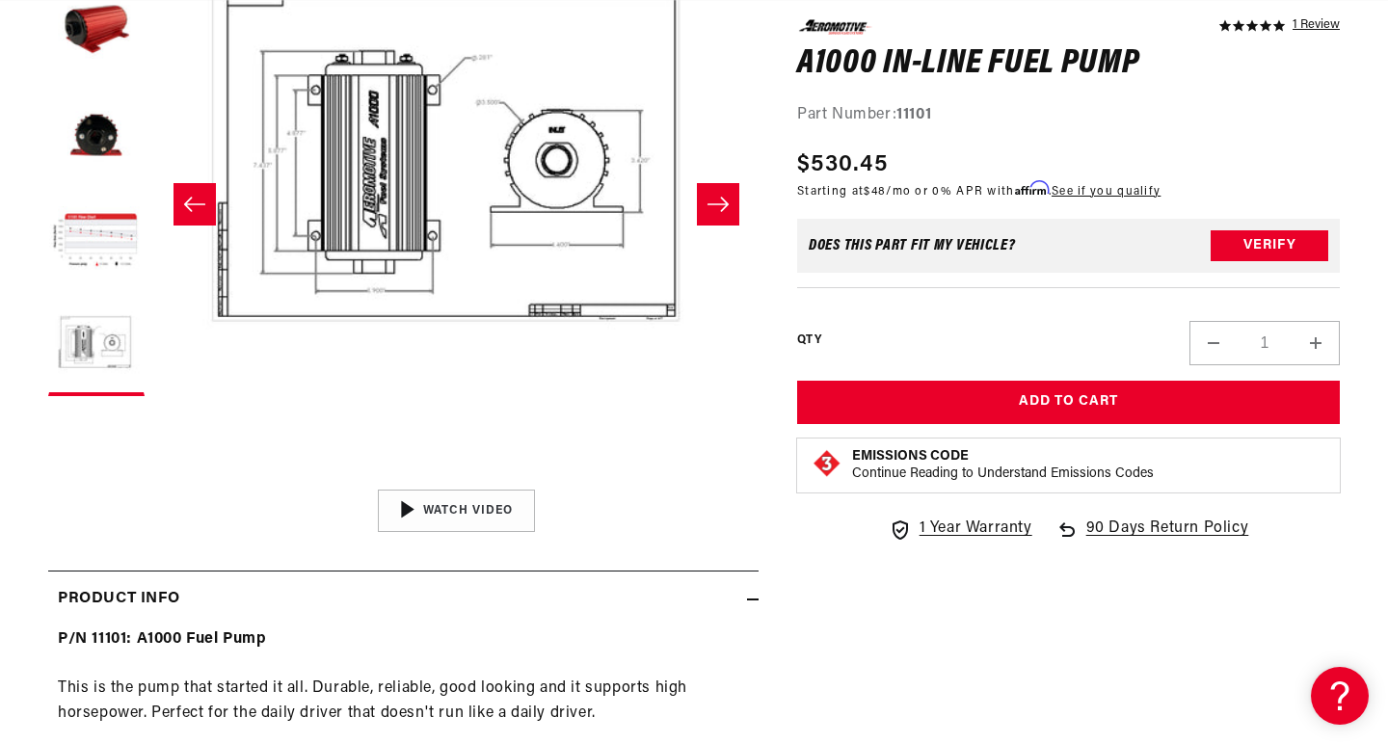
scroll to position [0, 2417]
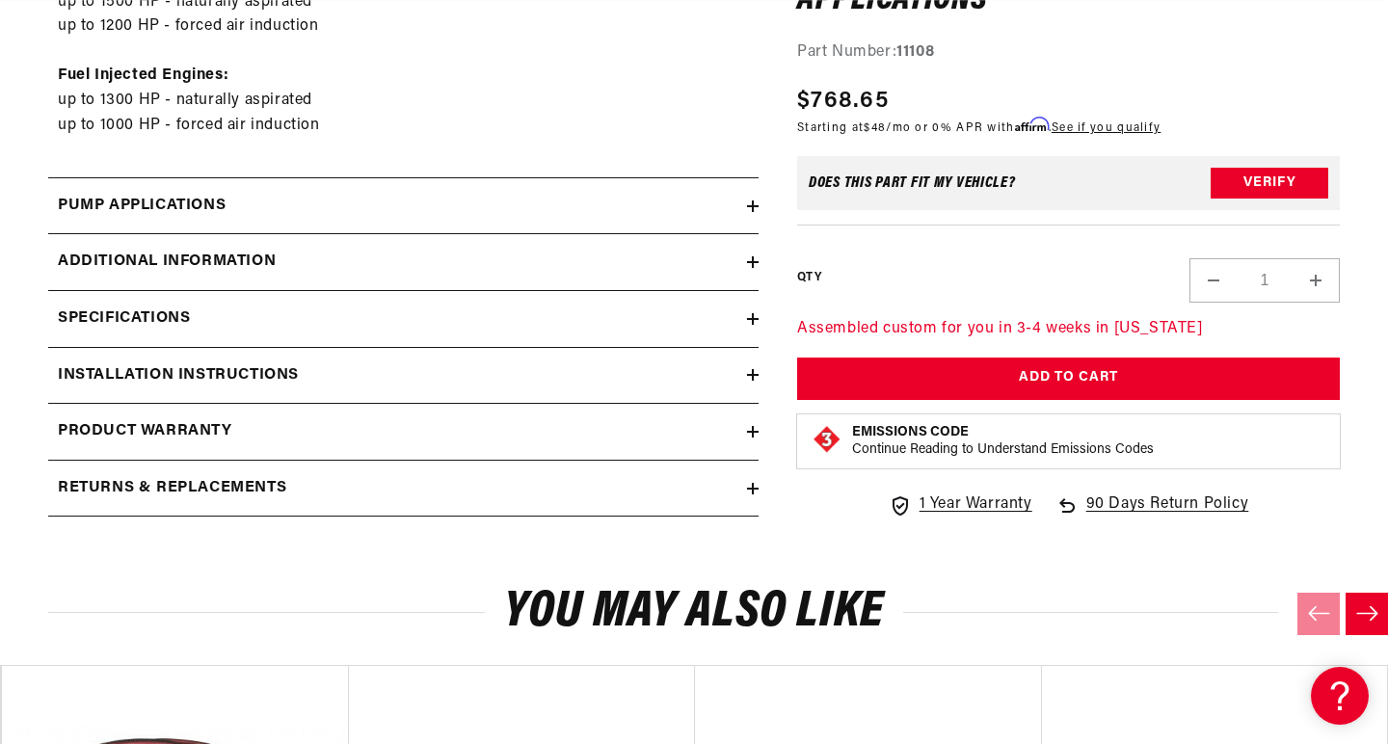
scroll to position [1228, 0]
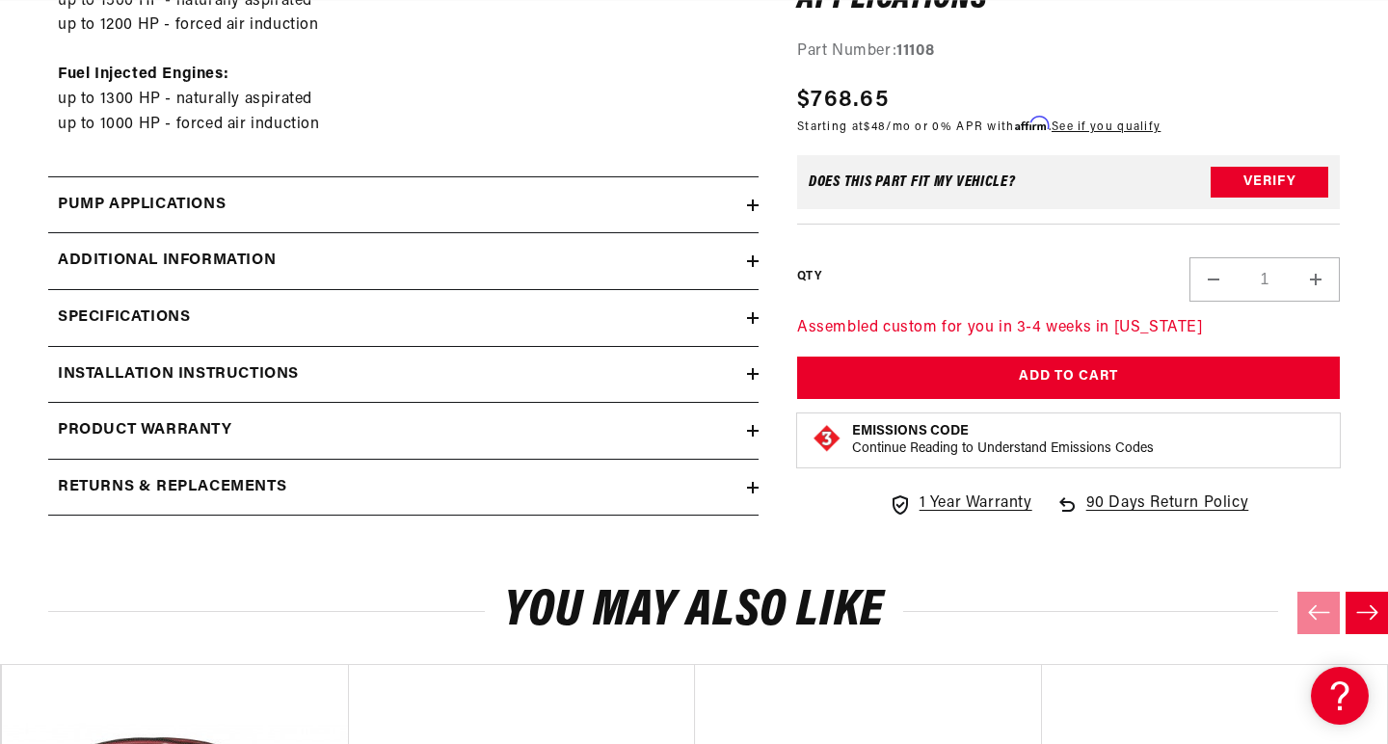
click at [206, 251] on h2 "Additional information" at bounding box center [167, 261] width 218 height 25
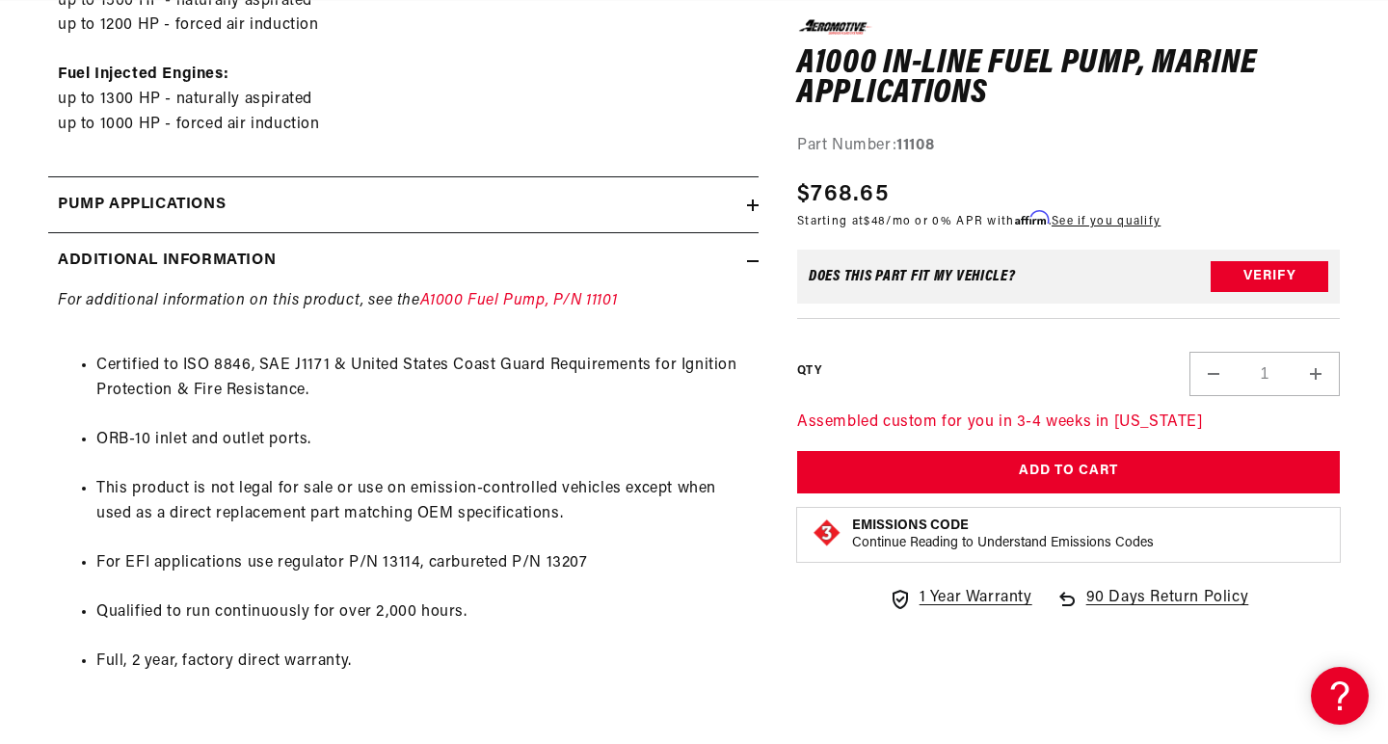
scroll to position [0, 1214]
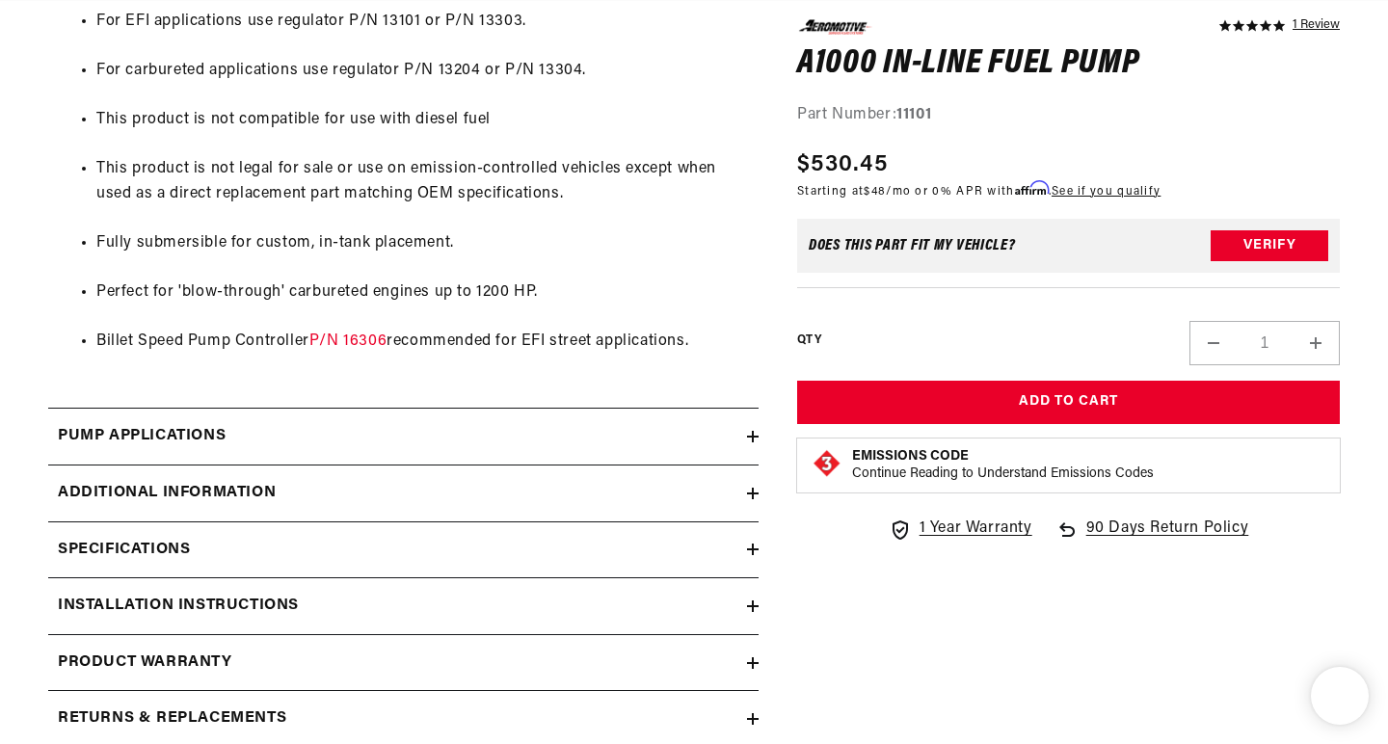
scroll to position [1612, 0]
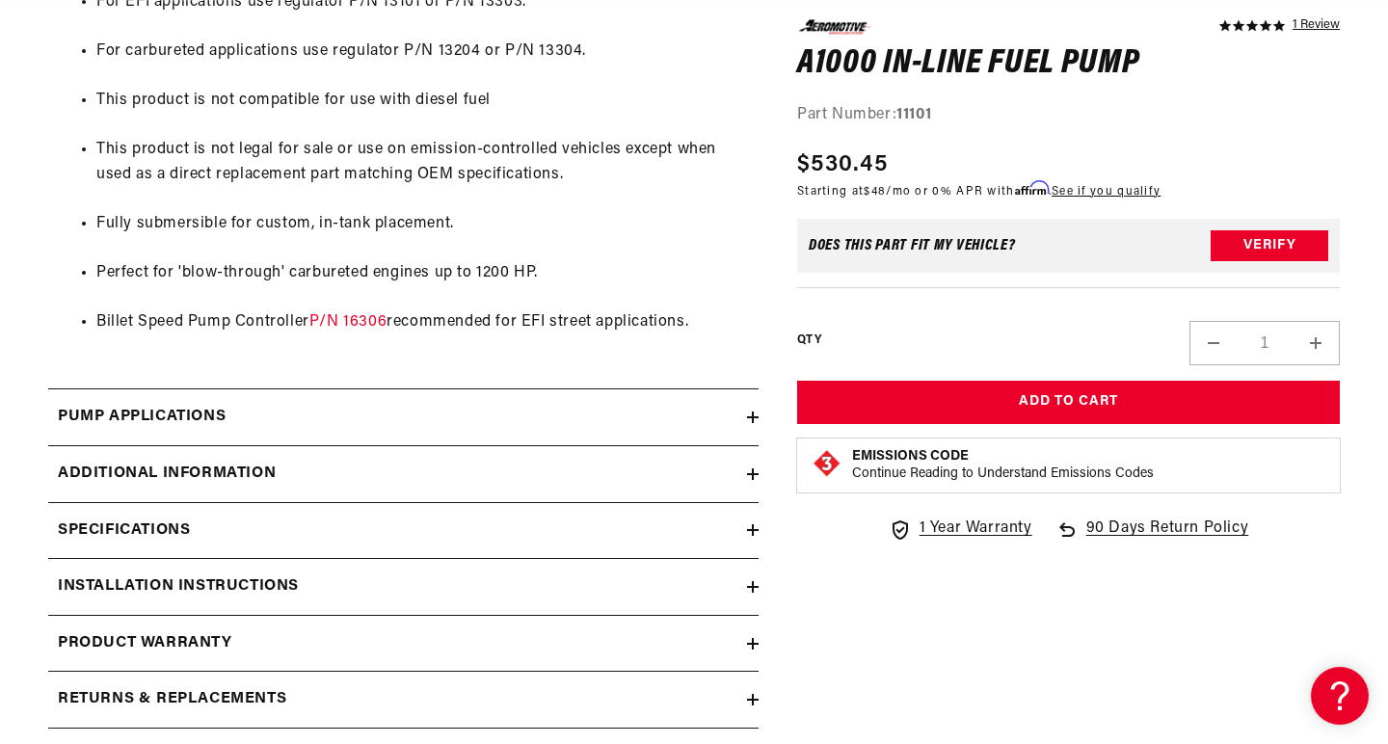
click at [257, 462] on h2 "Additional information" at bounding box center [167, 474] width 218 height 25
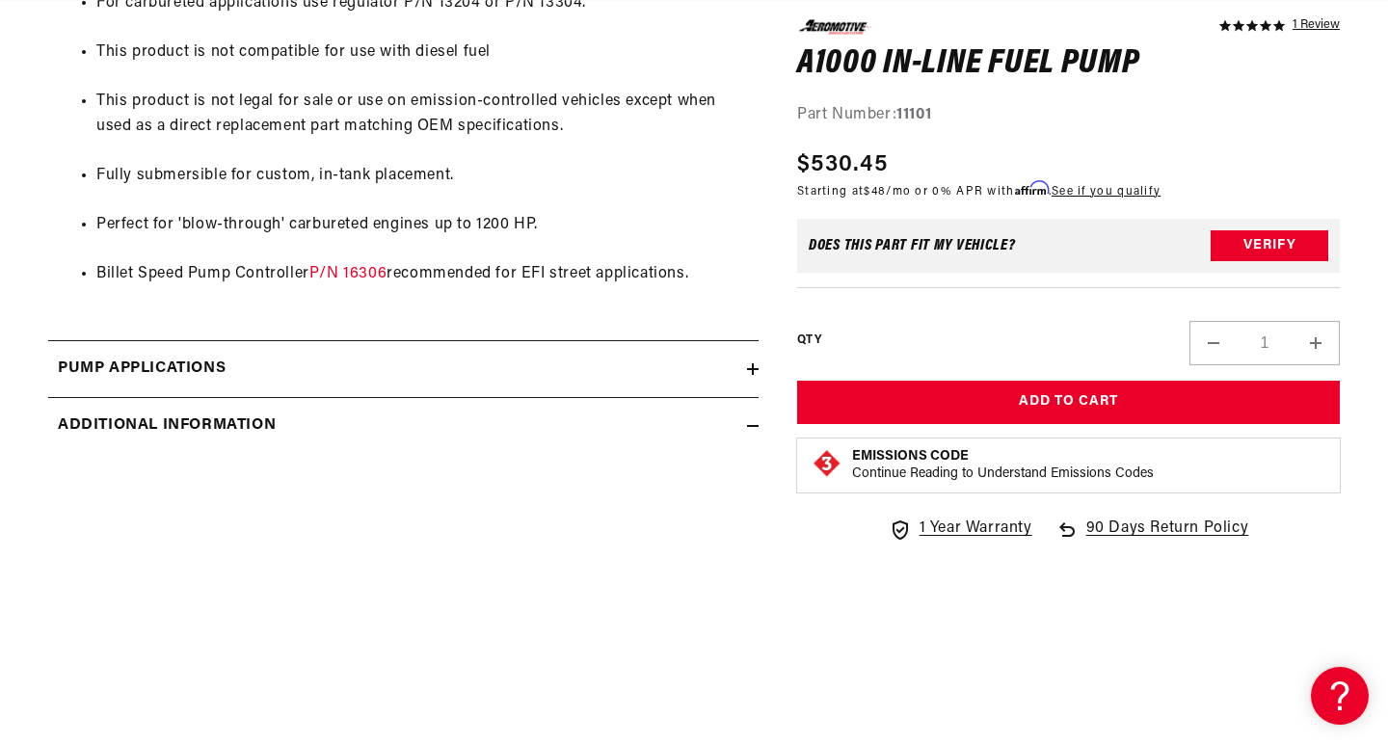
scroll to position [1661, 0]
click at [208, 356] on h2 "Pump Applications" at bounding box center [142, 368] width 168 height 25
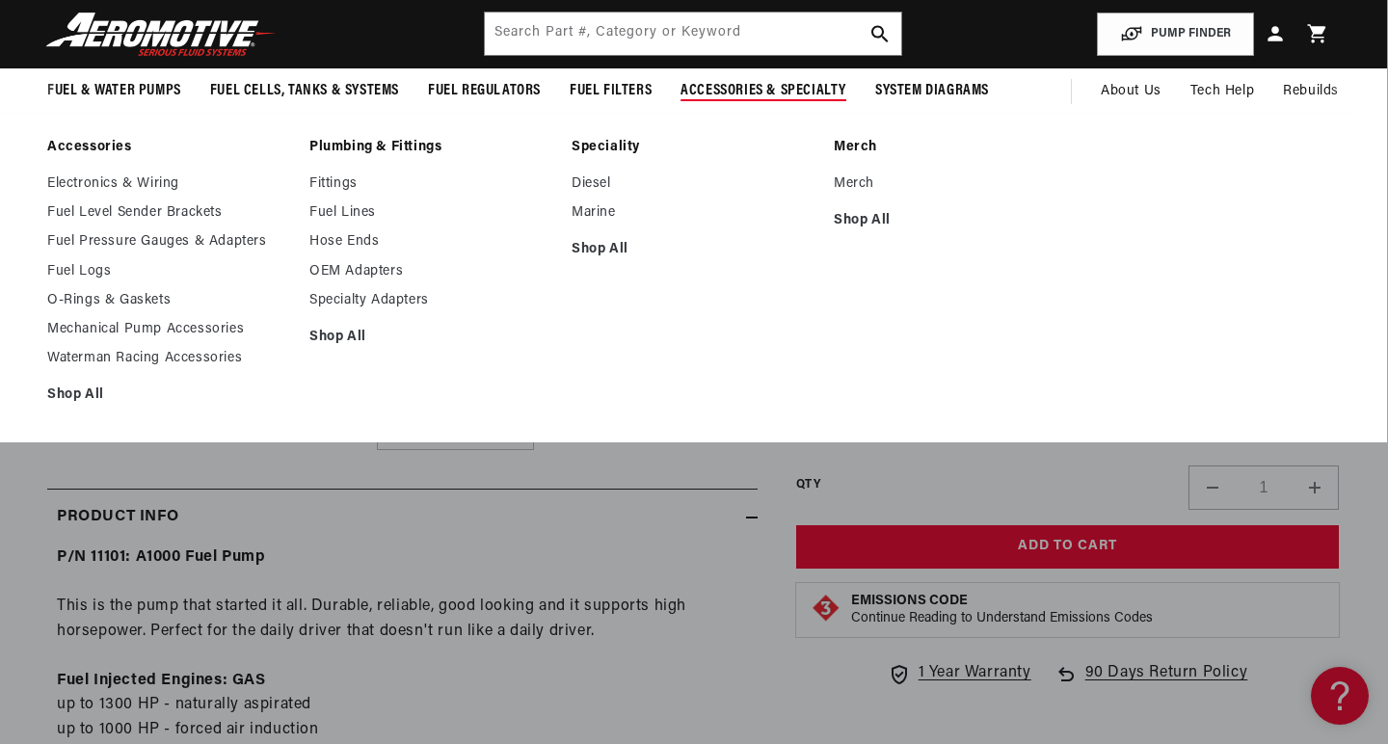
scroll to position [0, 2428]
click at [154, 185] on link "Electronics & Wiring" at bounding box center [168, 183] width 243 height 17
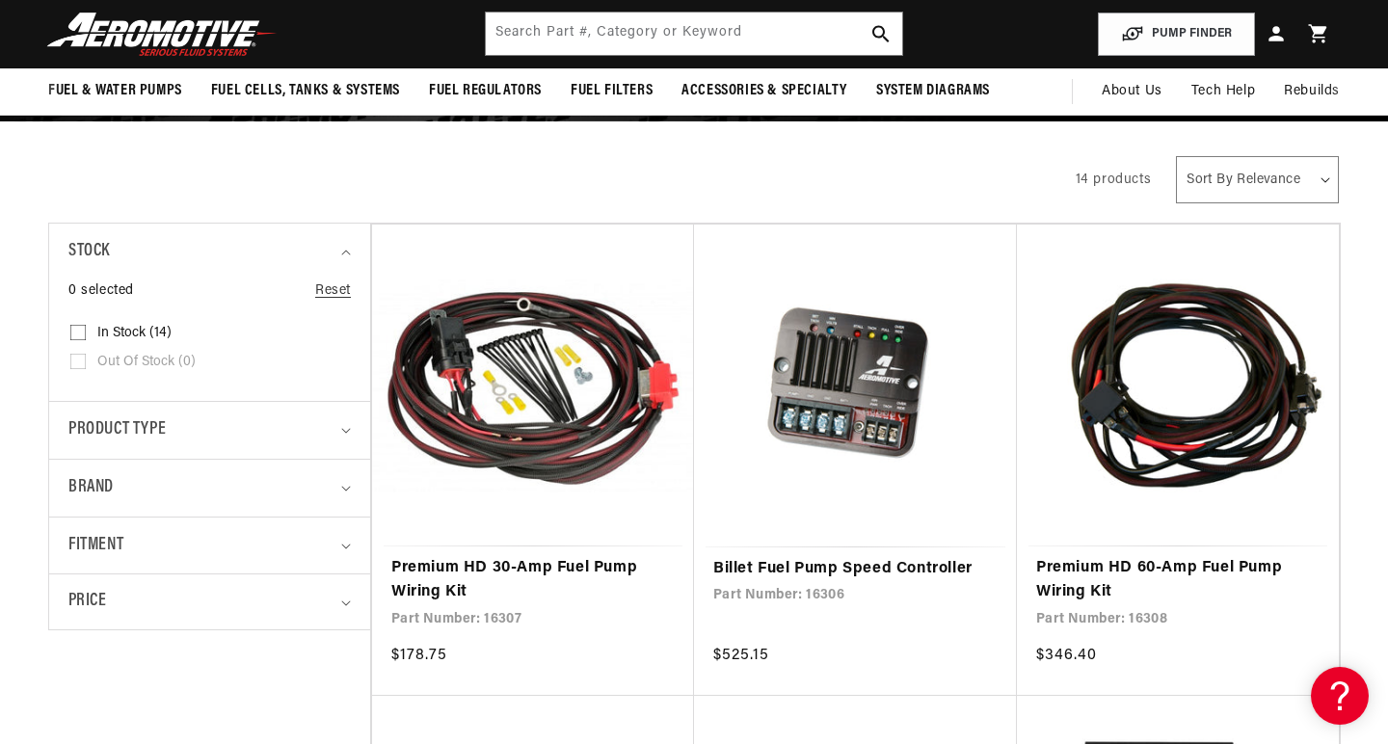
scroll to position [258, 0]
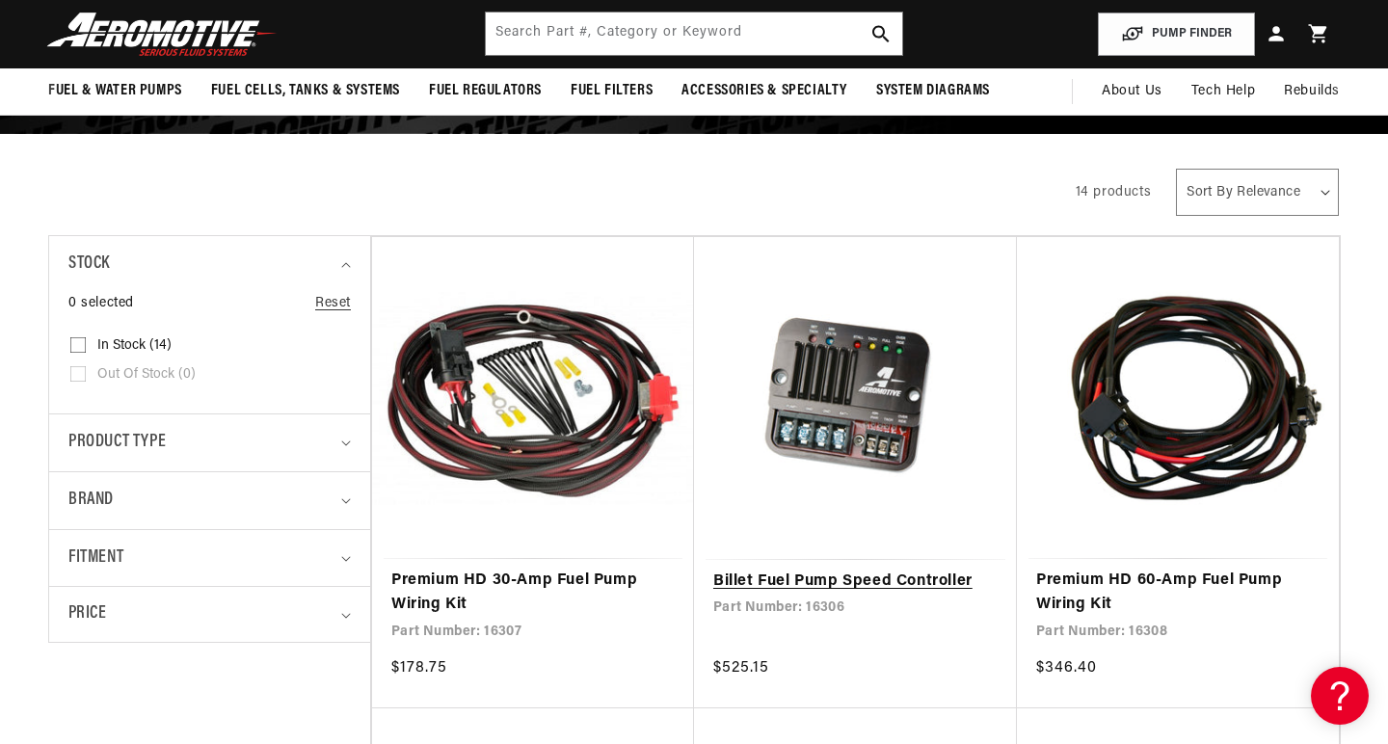
click at [848, 570] on link "Billet Fuel Pump Speed Controller" at bounding box center [855, 582] width 284 height 25
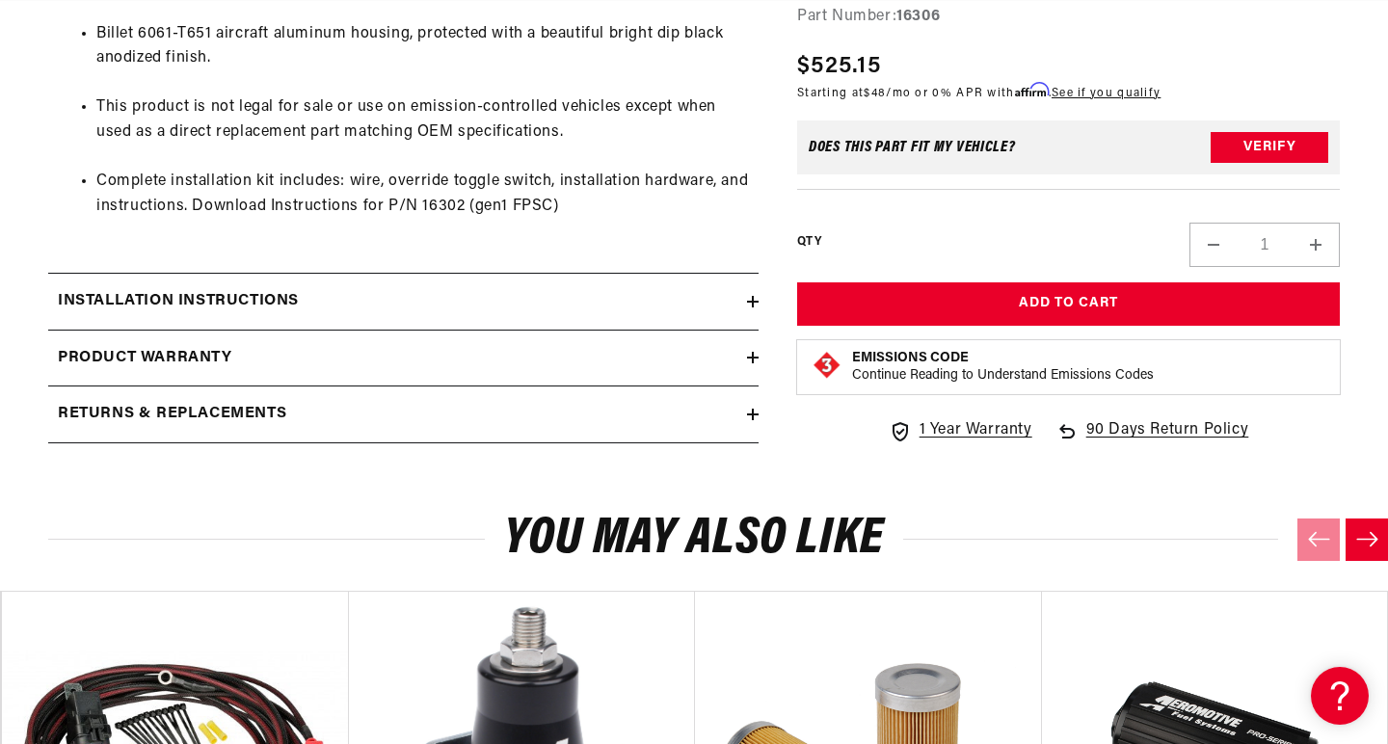
scroll to position [0, 2428]
click at [229, 289] on h2 "Installation Instructions" at bounding box center [178, 301] width 241 height 25
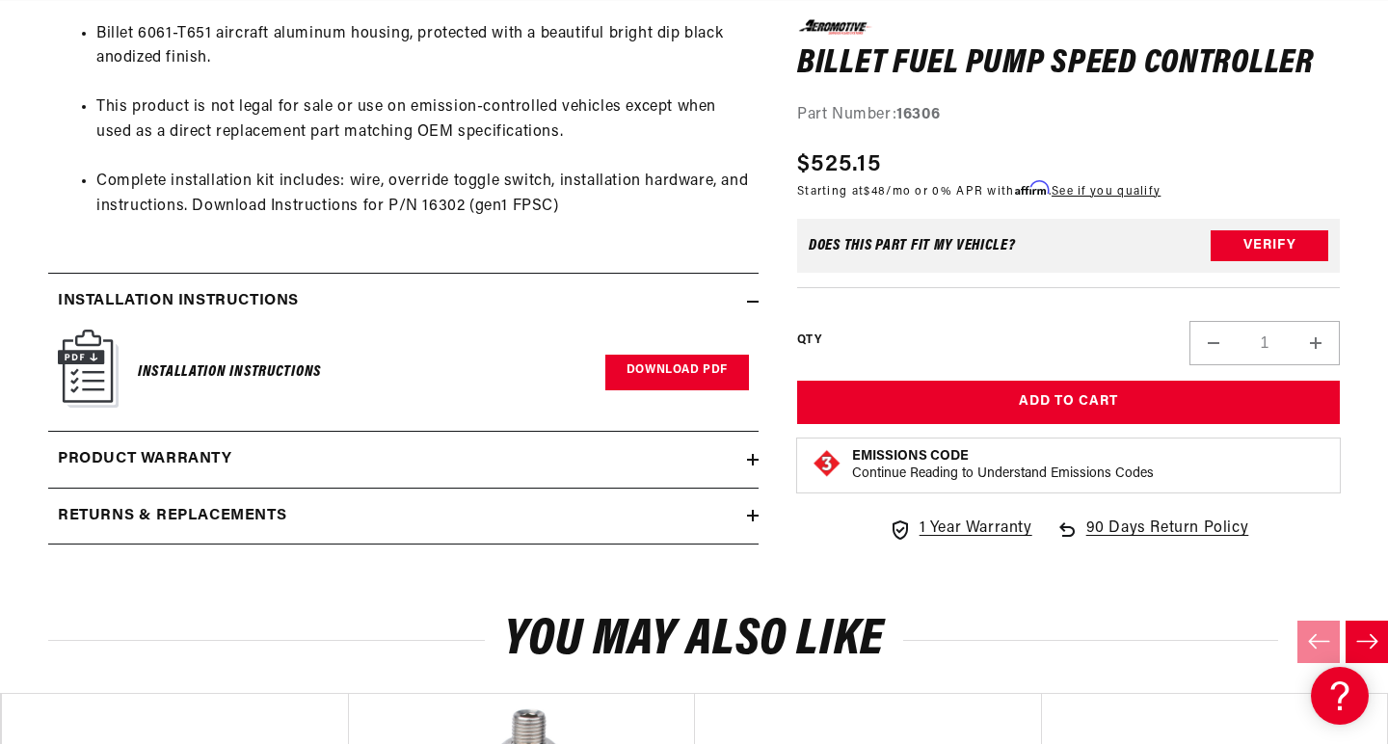
scroll to position [0, 0]
click at [684, 355] on link "Download PDF" at bounding box center [677, 373] width 144 height 36
